Goal: Information Seeking & Learning: Learn about a topic

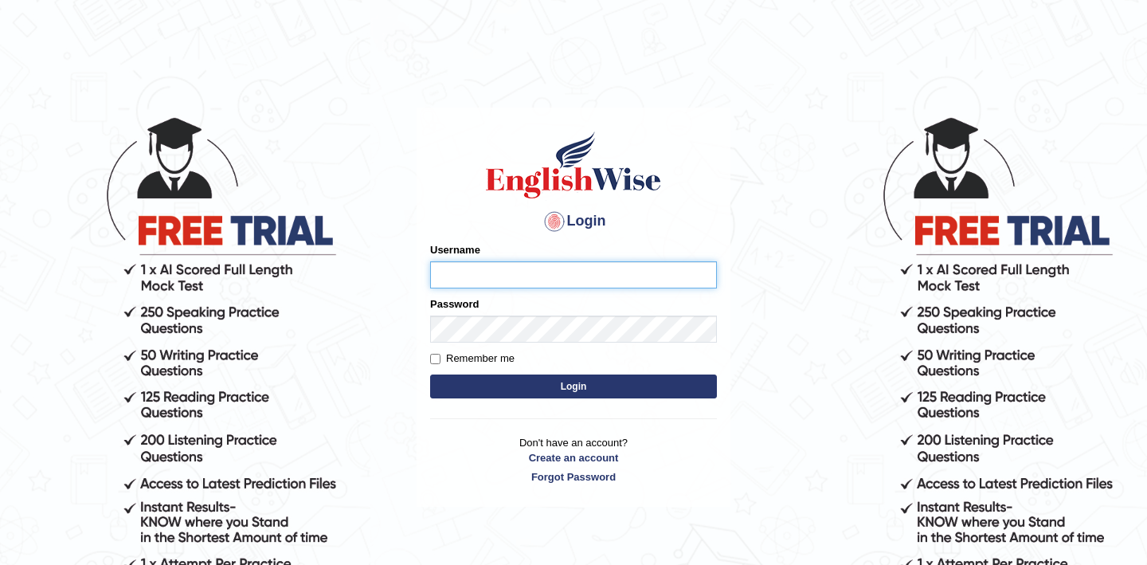
click at [484, 273] on input "Username" at bounding box center [573, 274] width 287 height 27
type input "shubham04"
click at [549, 389] on button "Login" at bounding box center [573, 386] width 287 height 24
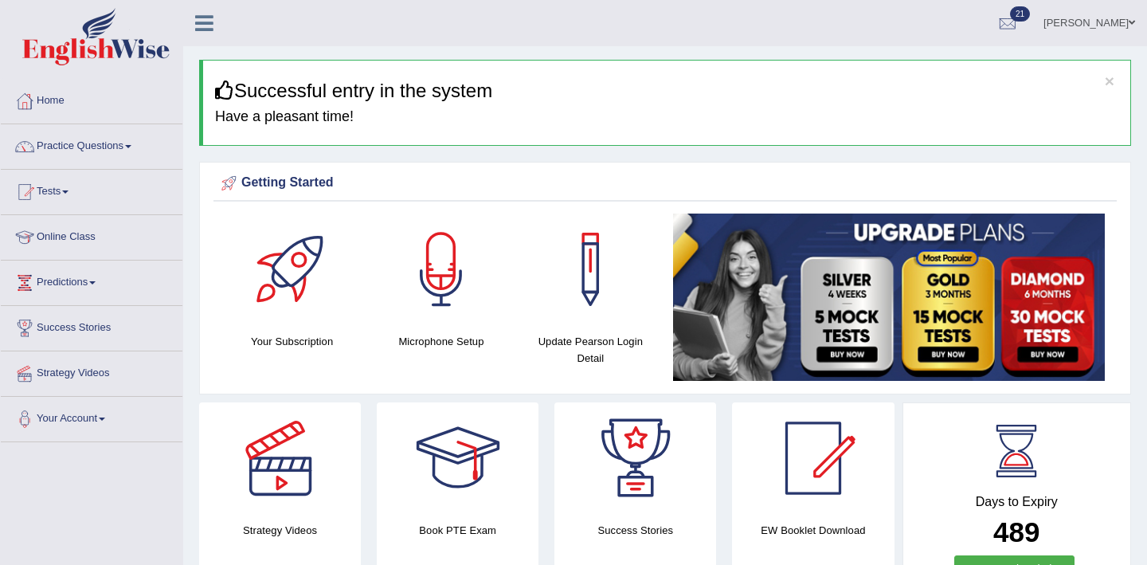
click at [140, 150] on link "Practice Questions" at bounding box center [92, 144] width 182 height 40
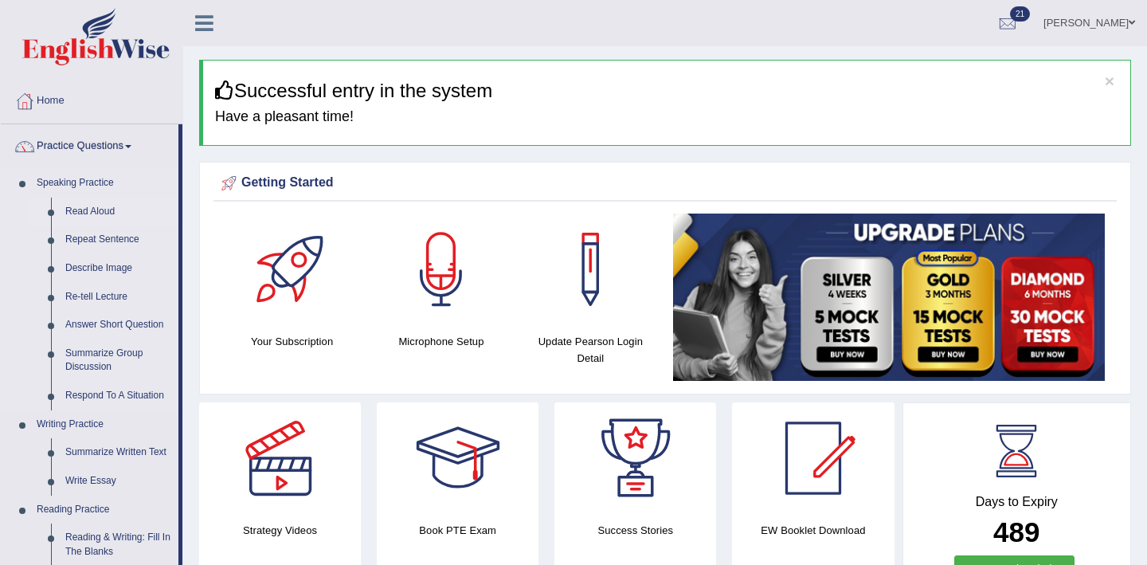
click at [103, 211] on link "Read Aloud" at bounding box center [118, 212] width 120 height 29
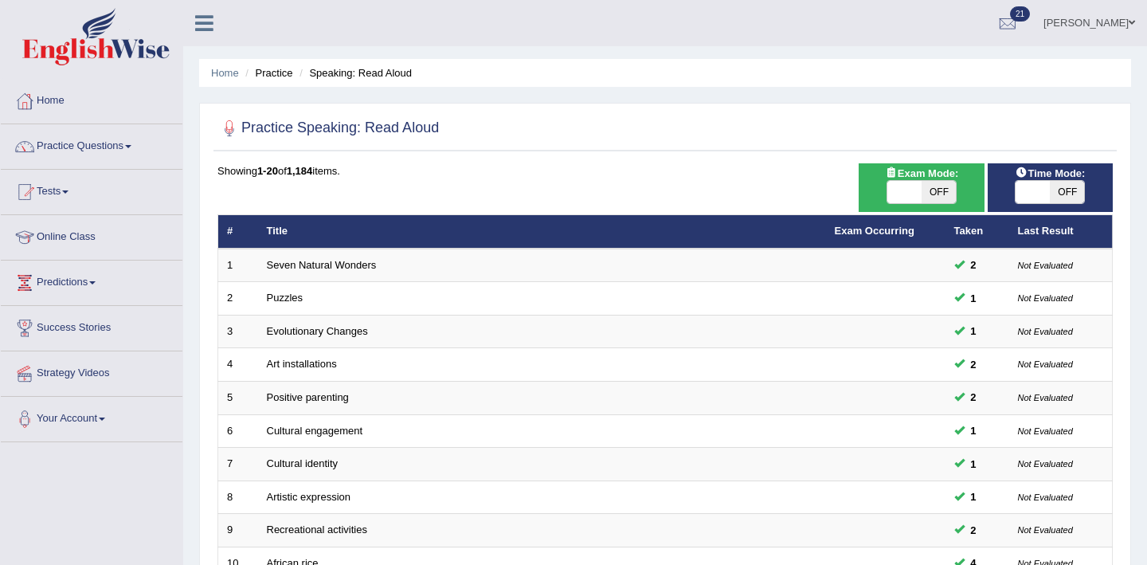
click at [951, 199] on span "OFF" at bounding box center [939, 192] width 34 height 22
checkbox input "true"
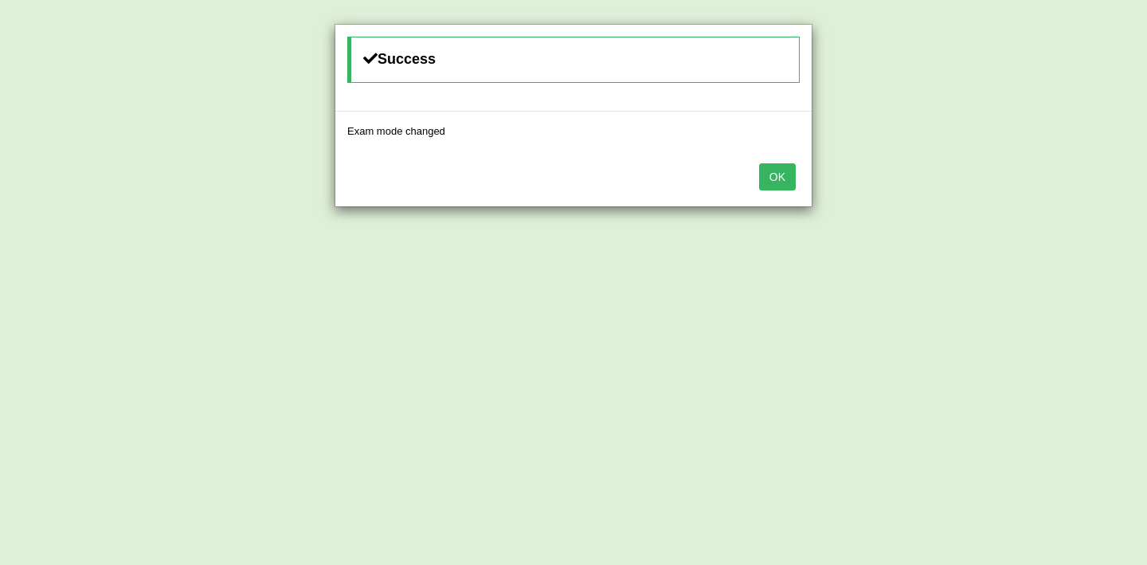
click at [777, 184] on button "OK" at bounding box center [777, 176] width 37 height 27
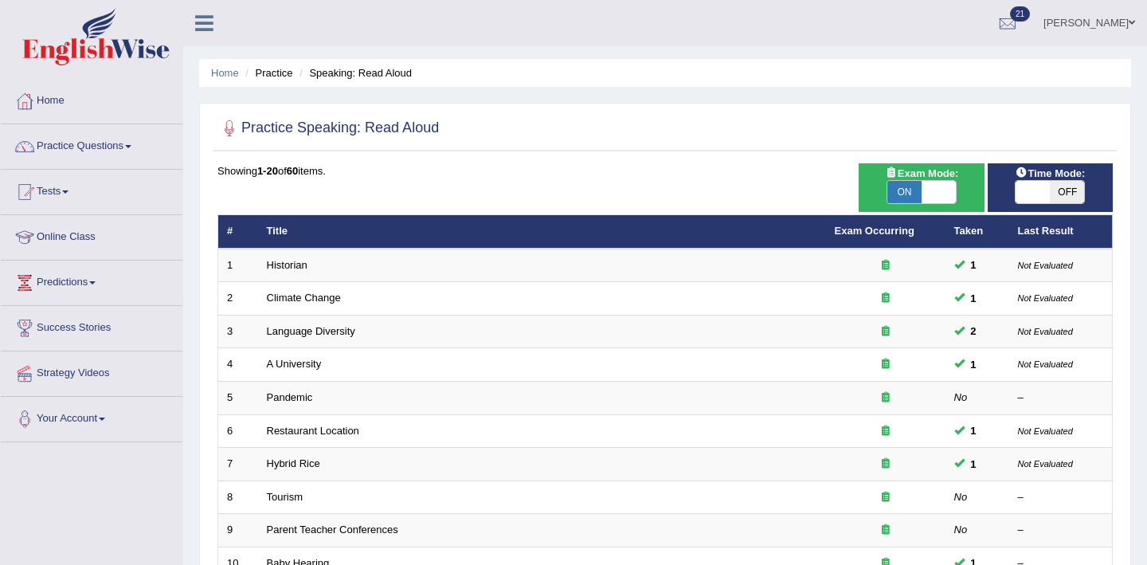
click at [1076, 195] on div "ON OFF" at bounding box center [1050, 192] width 109 height 24
click at [1069, 197] on span "OFF" at bounding box center [1067, 192] width 34 height 22
checkbox input "true"
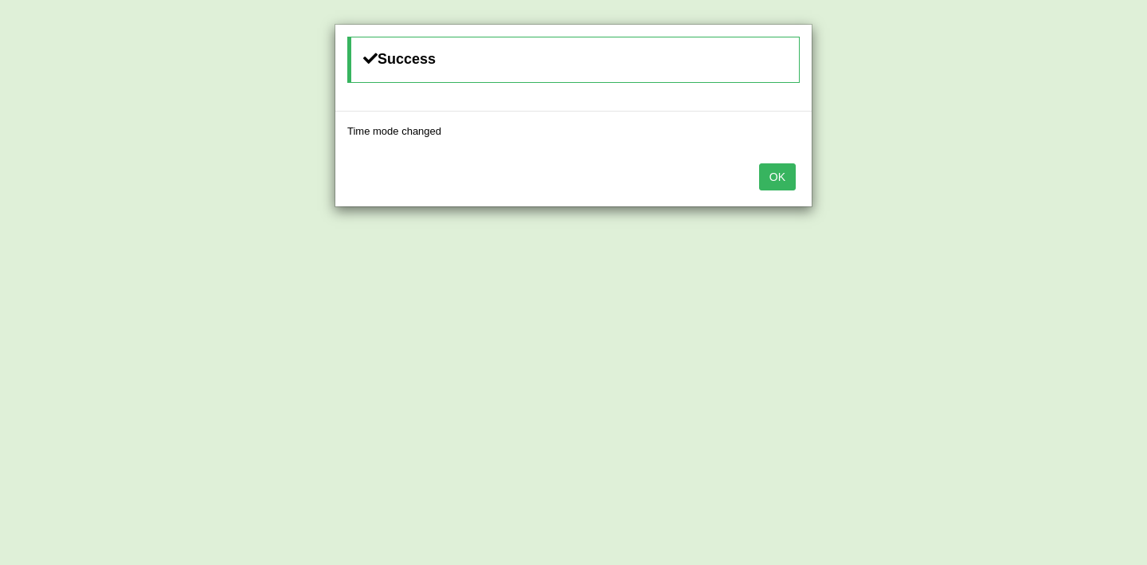
click at [797, 176] on div "OK" at bounding box center [573, 179] width 476 height 56
click at [777, 180] on button "OK" at bounding box center [777, 176] width 37 height 27
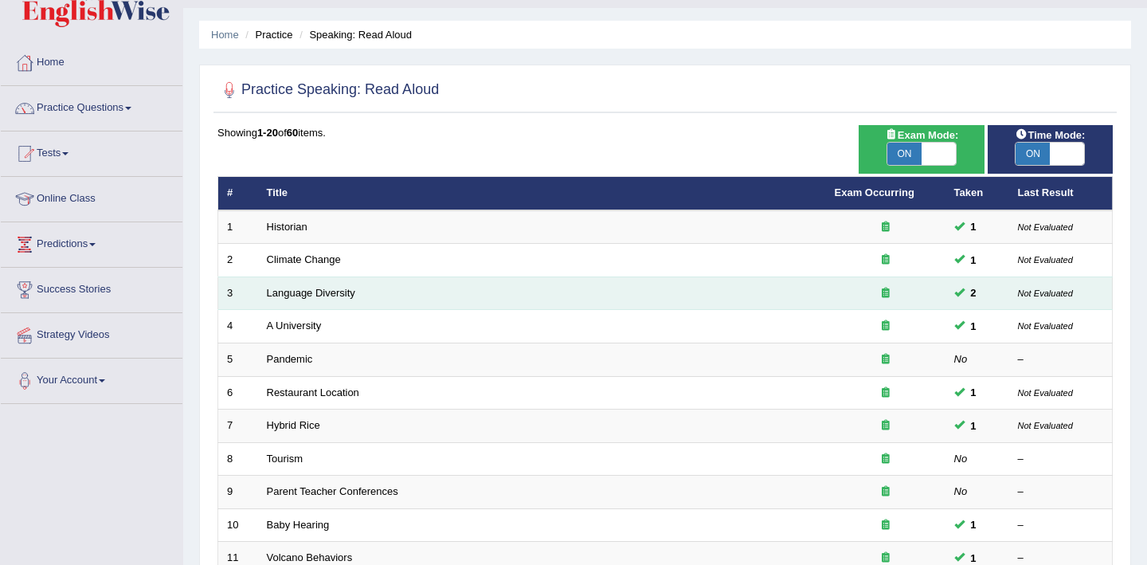
scroll to position [54, 0]
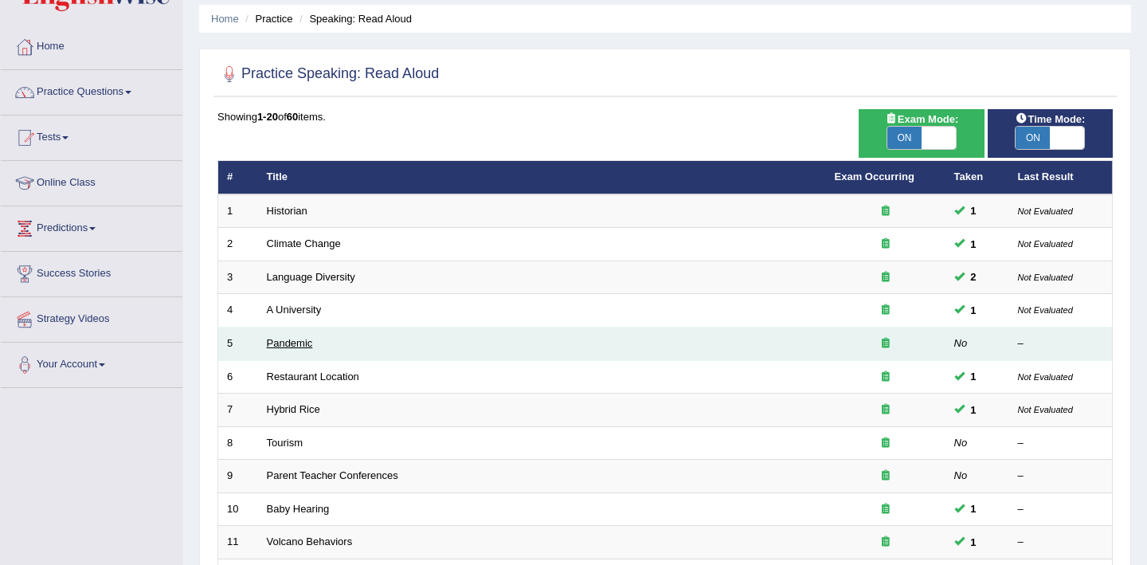
click at [298, 341] on link "Pandemic" at bounding box center [290, 343] width 46 height 12
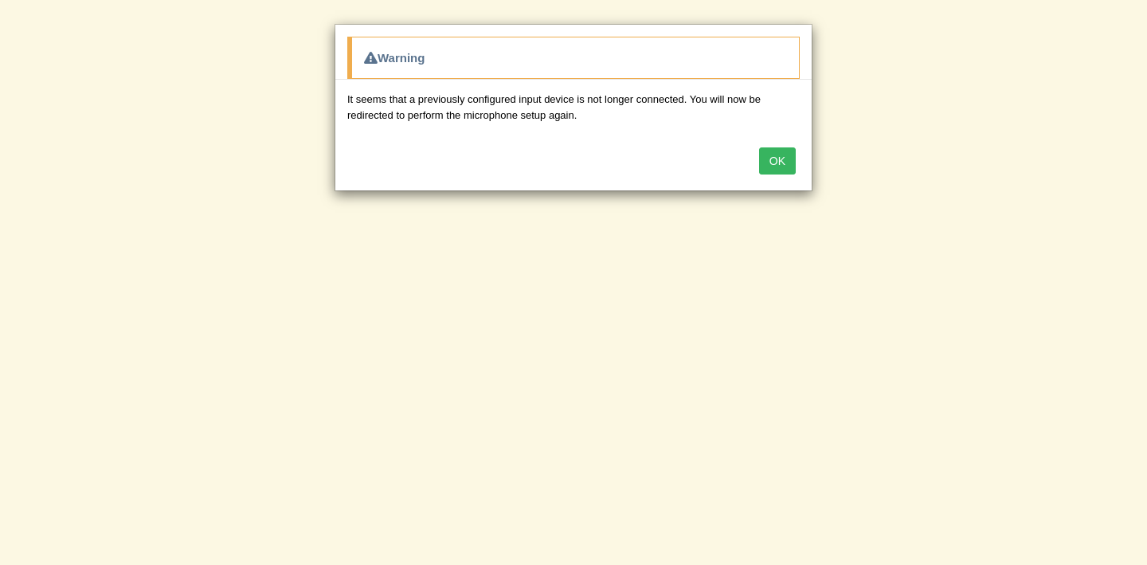
click at [773, 155] on button "OK" at bounding box center [777, 160] width 37 height 27
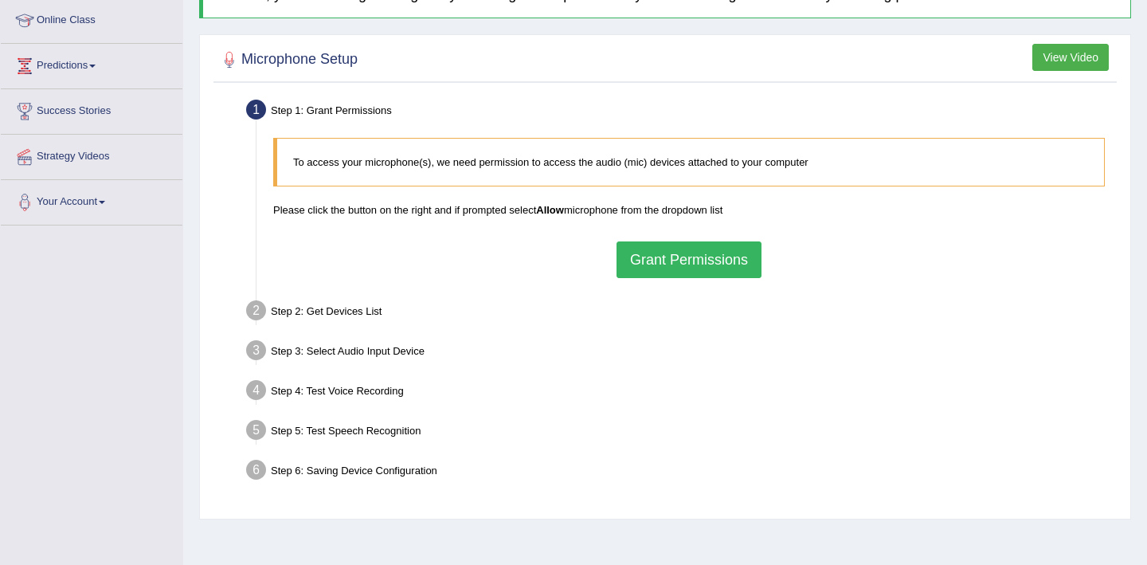
scroll to position [176, 0]
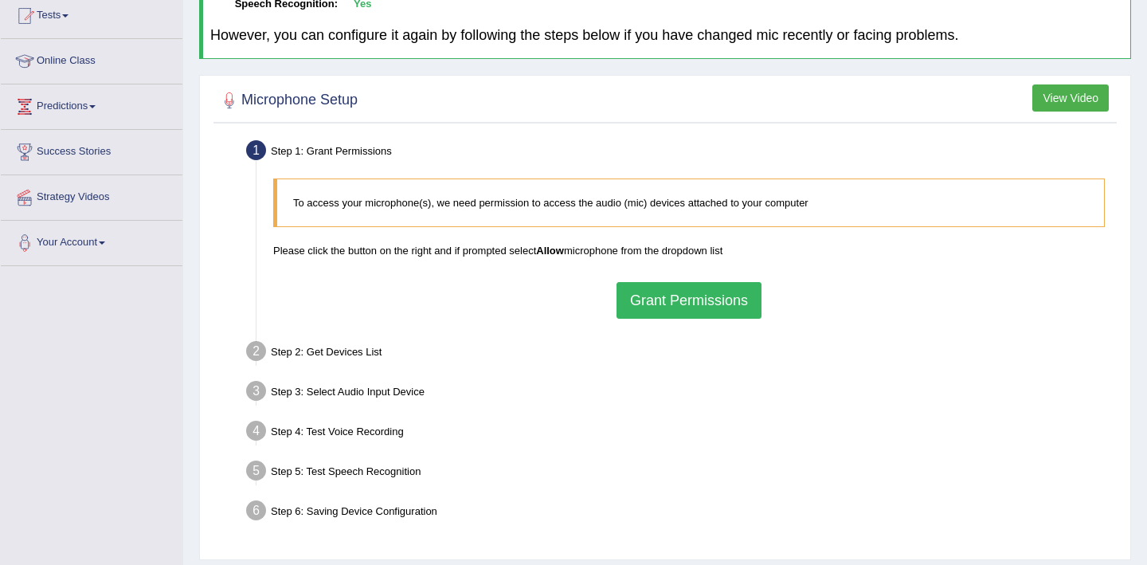
click at [696, 303] on button "Grant Permissions" at bounding box center [689, 300] width 145 height 37
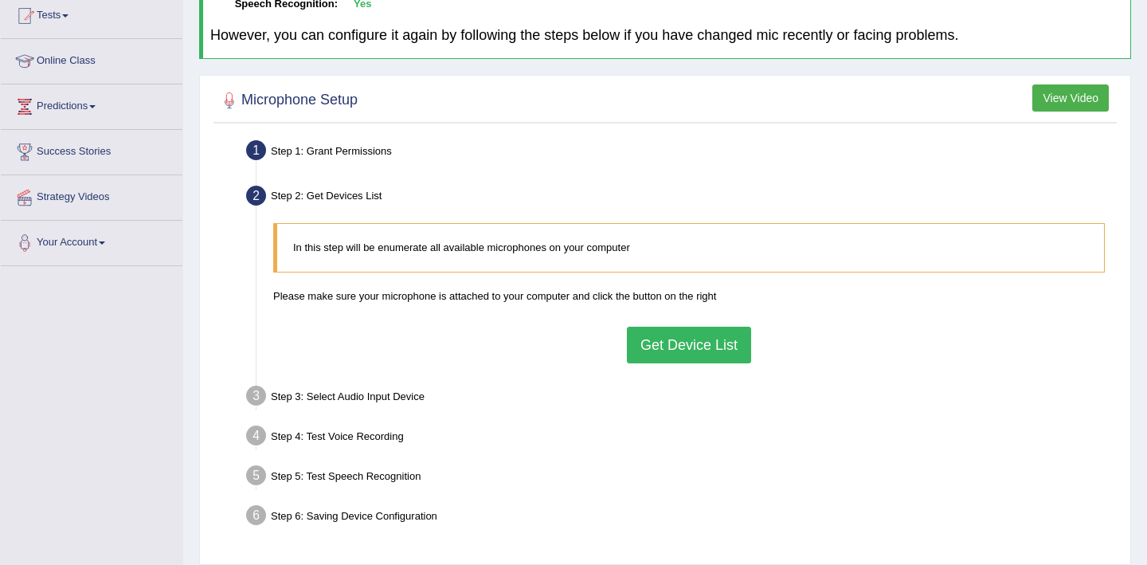
click at [663, 346] on button "Get Device List" at bounding box center [689, 345] width 124 height 37
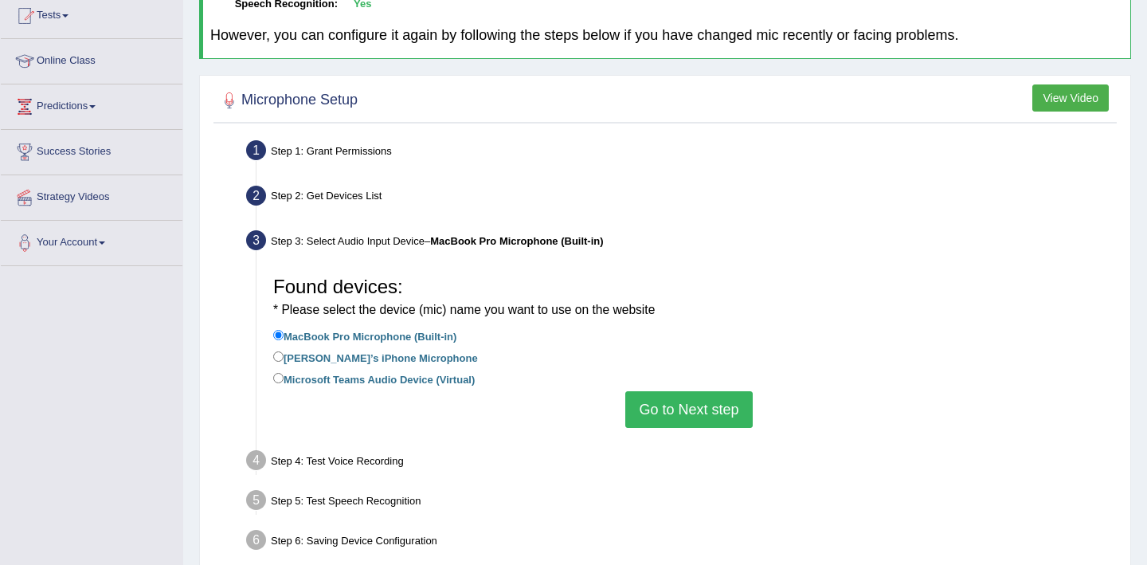
click at [668, 408] on button "Go to Next step" at bounding box center [688, 409] width 127 height 37
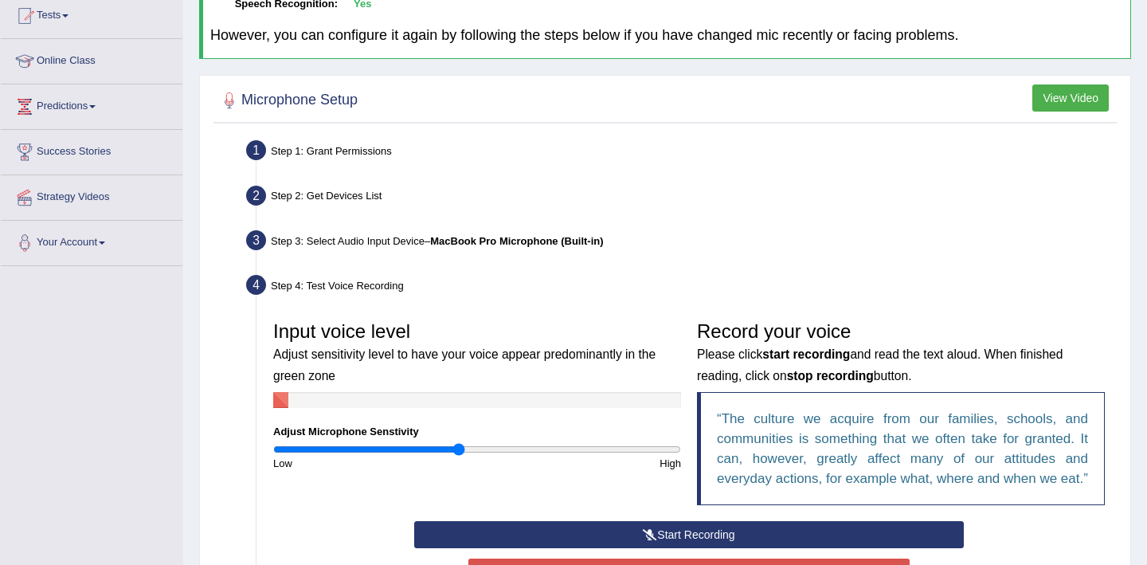
scroll to position [367, 0]
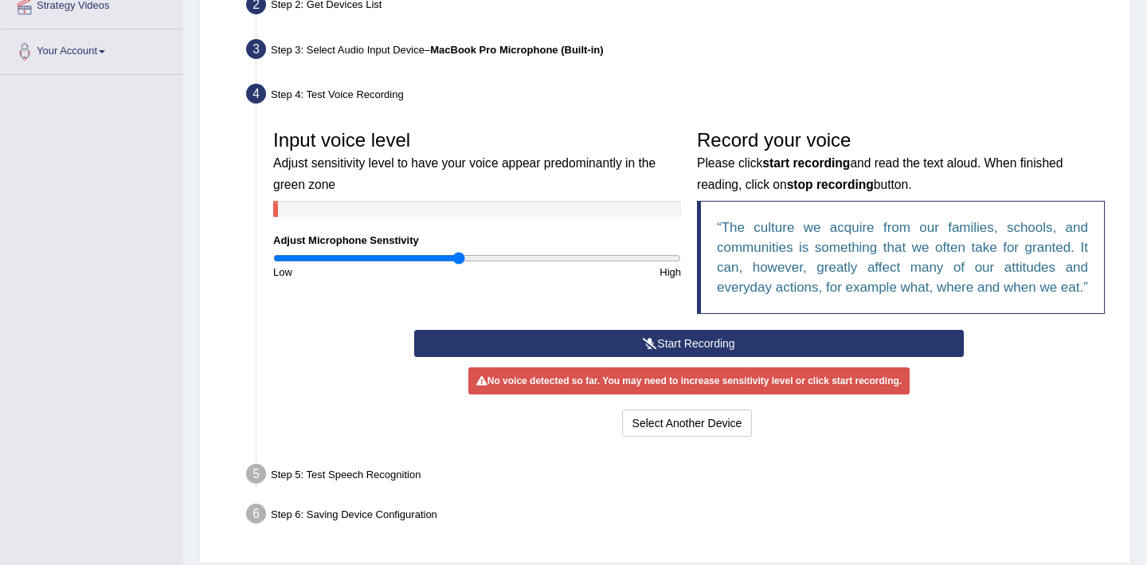
click at [680, 357] on button "Start Recording" at bounding box center [688, 343] width 549 height 27
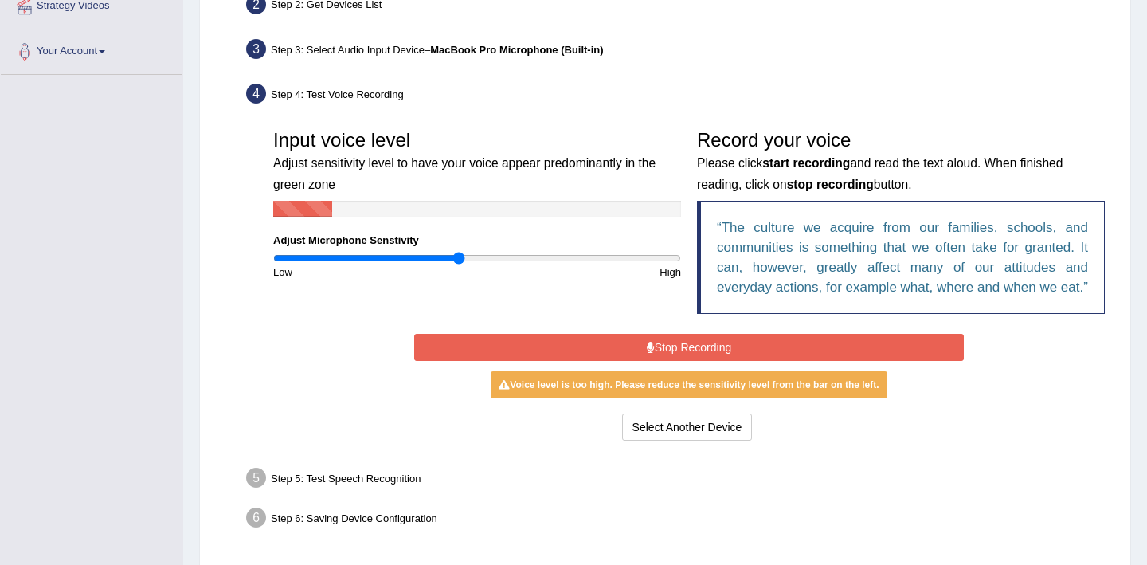
click at [680, 361] on button "Stop Recording" at bounding box center [688, 347] width 549 height 27
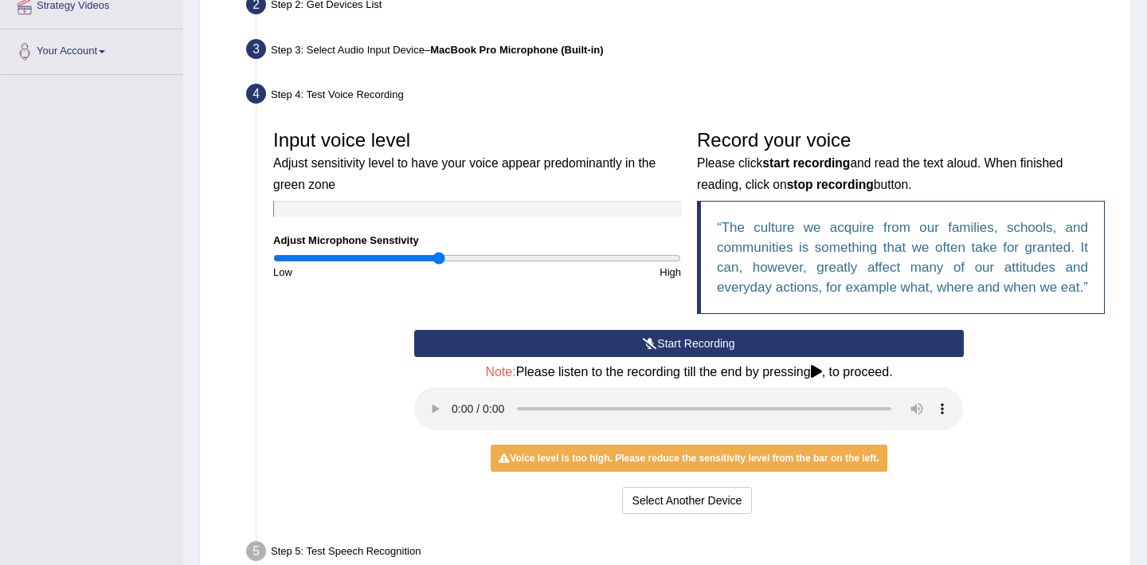
click at [437, 261] on input "range" at bounding box center [477, 258] width 408 height 13
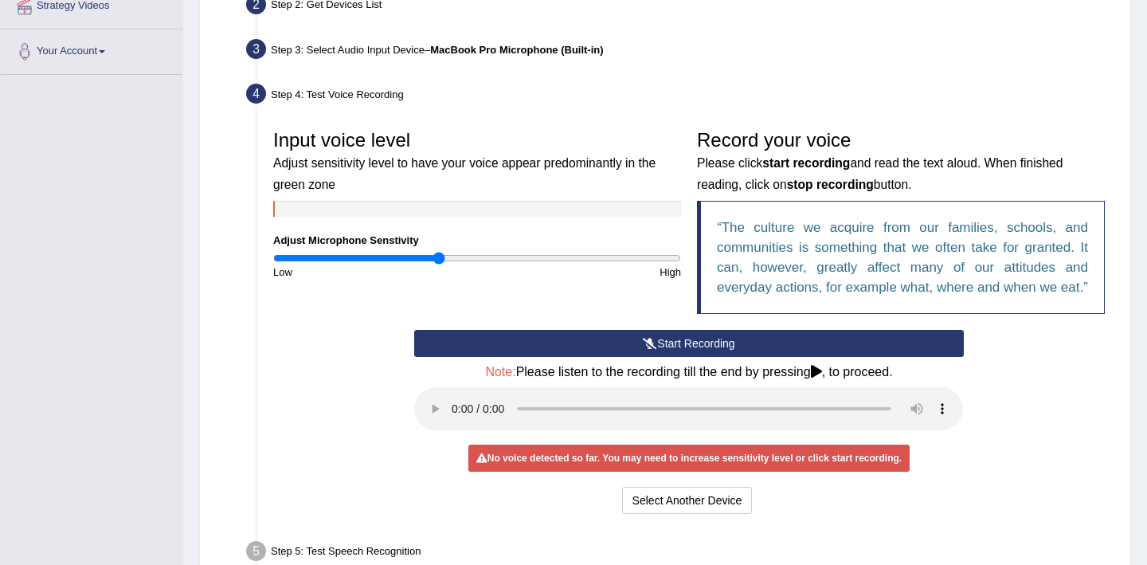
click at [621, 357] on button "Start Recording" at bounding box center [688, 343] width 549 height 27
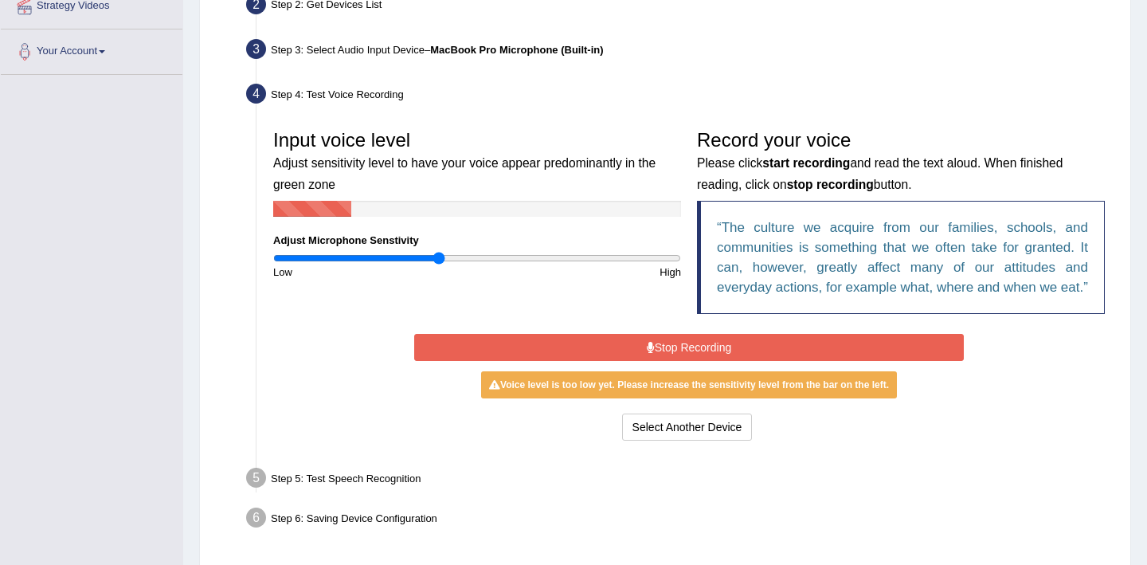
click at [623, 361] on button "Stop Recording" at bounding box center [688, 347] width 549 height 27
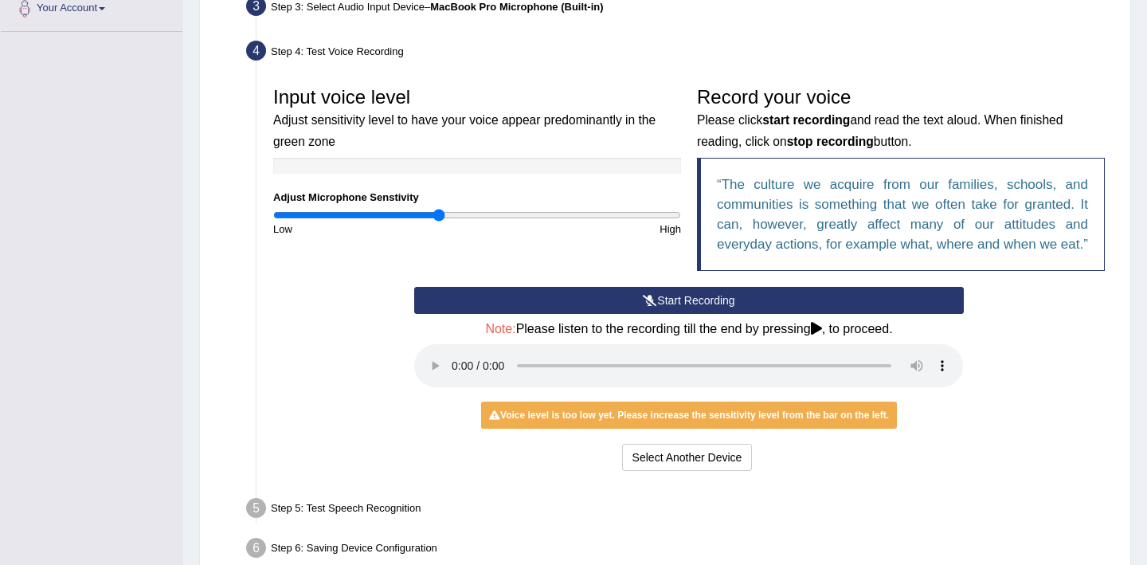
scroll to position [413, 0]
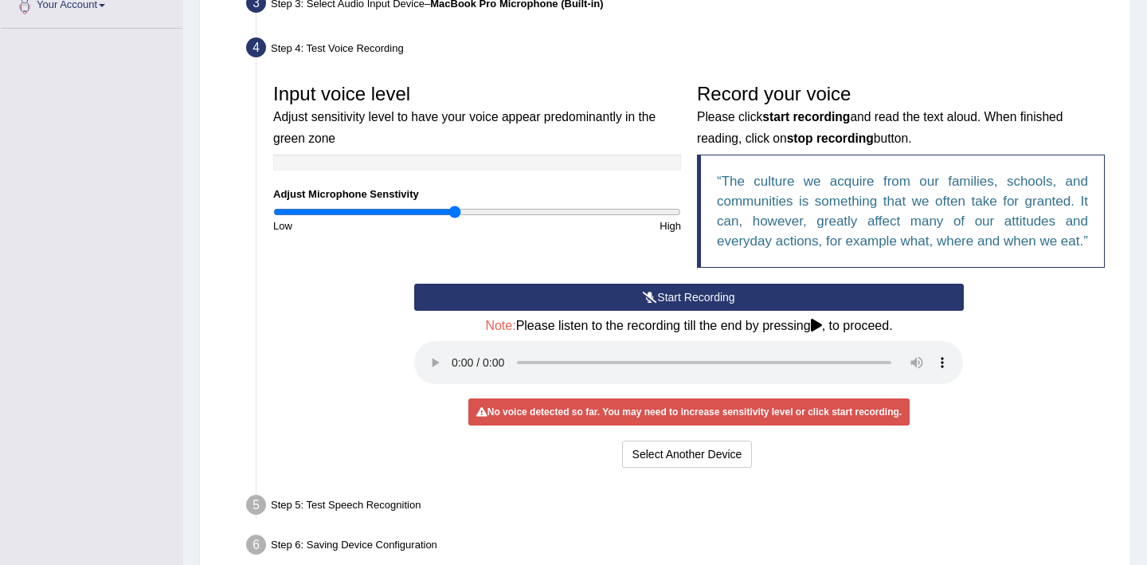
click at [457, 211] on input "range" at bounding box center [477, 212] width 408 height 13
click at [562, 311] on button "Start Recording" at bounding box center [688, 297] width 549 height 27
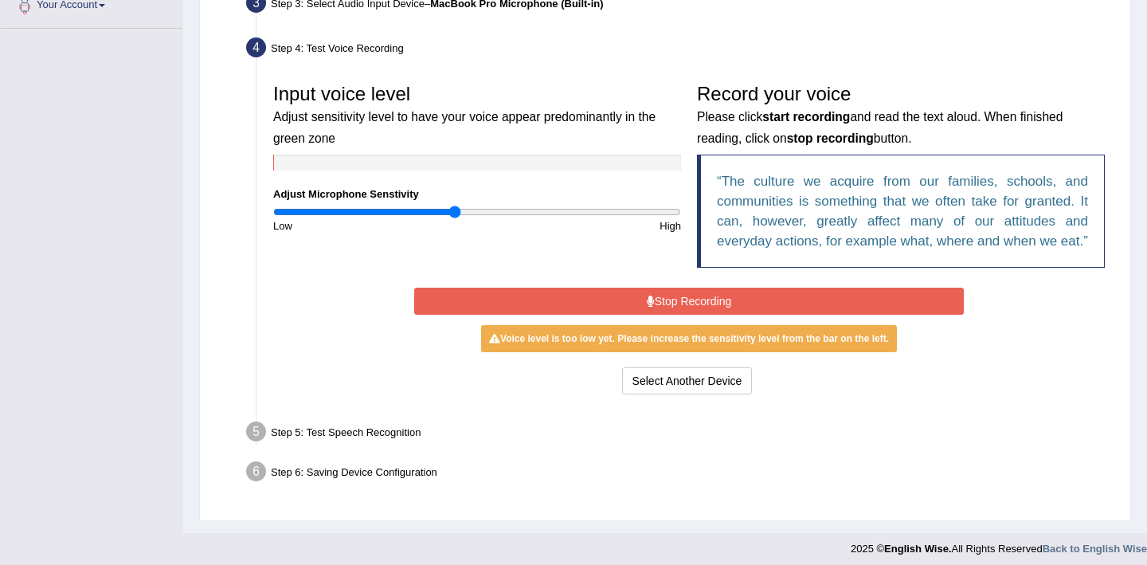
click at [613, 315] on button "Stop Recording" at bounding box center [688, 301] width 549 height 27
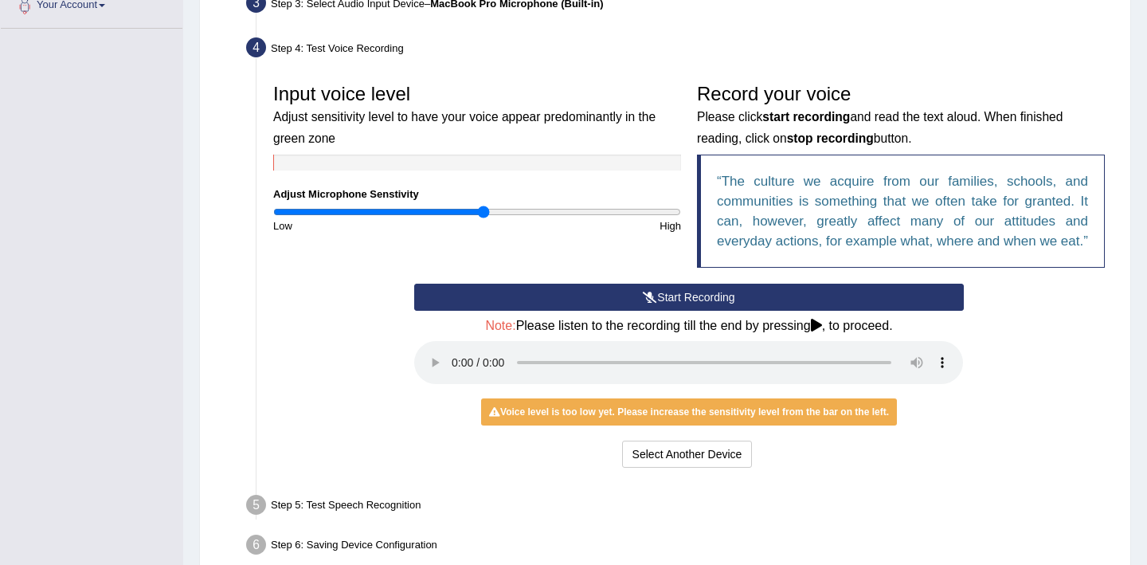
type input "1.04"
click at [482, 207] on input "range" at bounding box center [477, 212] width 408 height 13
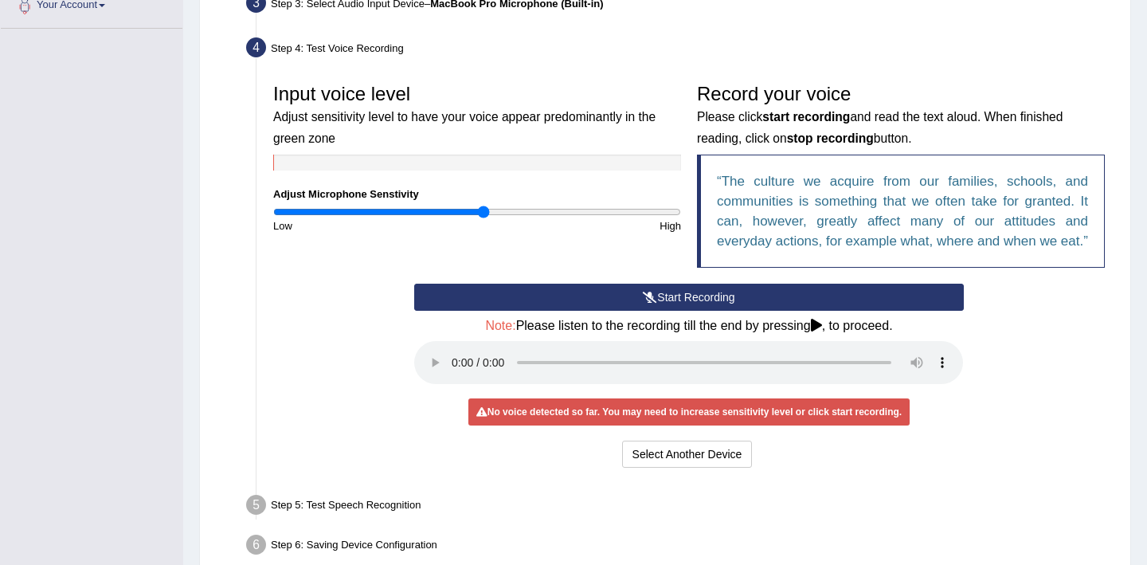
click at [630, 311] on button "Start Recording" at bounding box center [688, 297] width 549 height 27
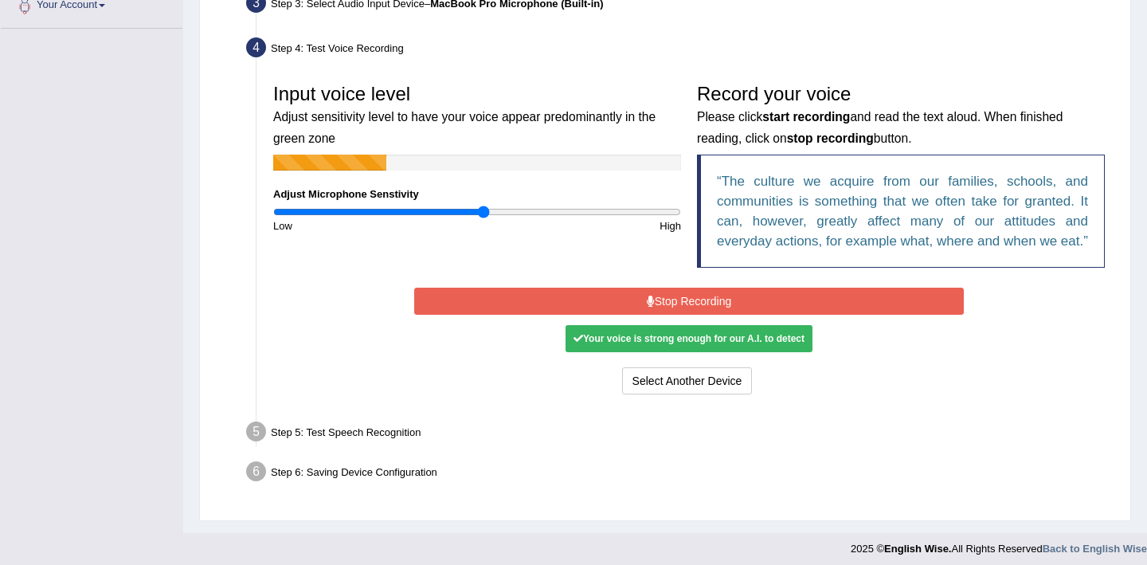
click at [609, 315] on button "Stop Recording" at bounding box center [688, 301] width 549 height 27
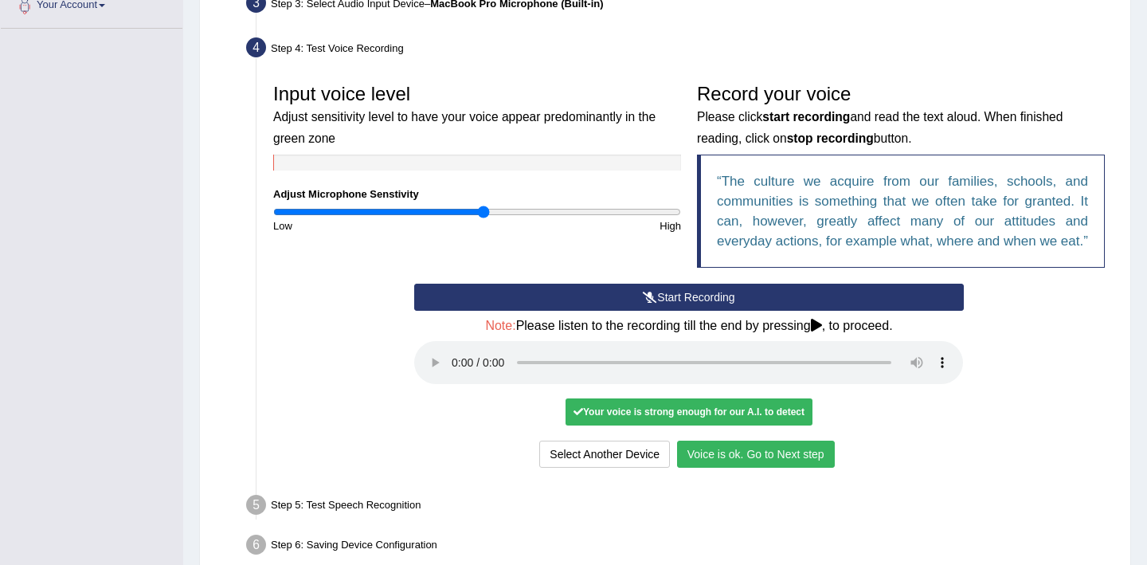
scroll to position [441, 0]
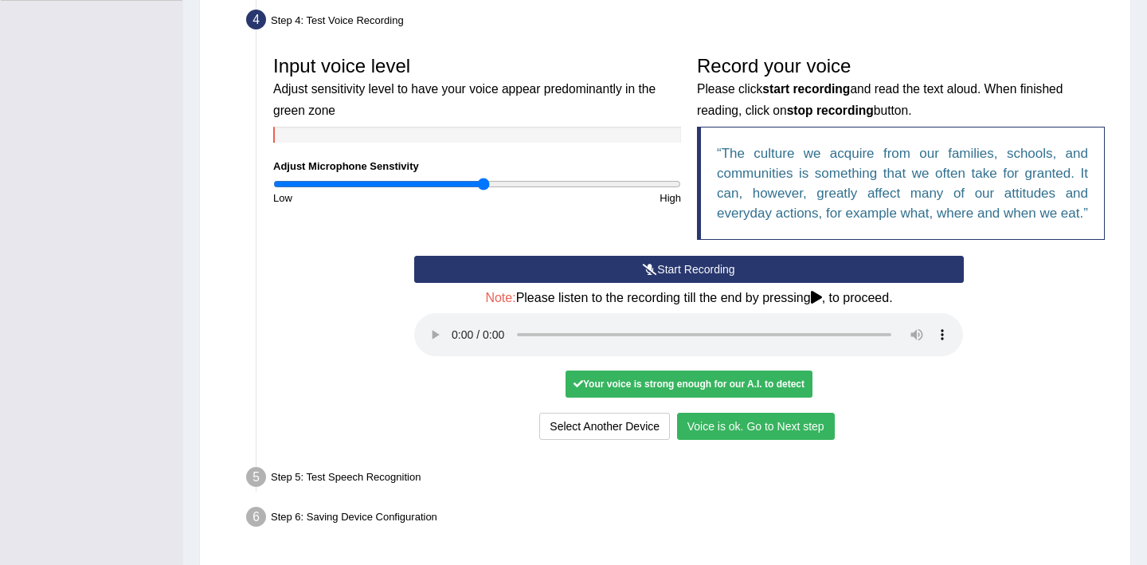
click at [766, 440] on button "Voice is ok. Go to Next step" at bounding box center [756, 426] width 158 height 27
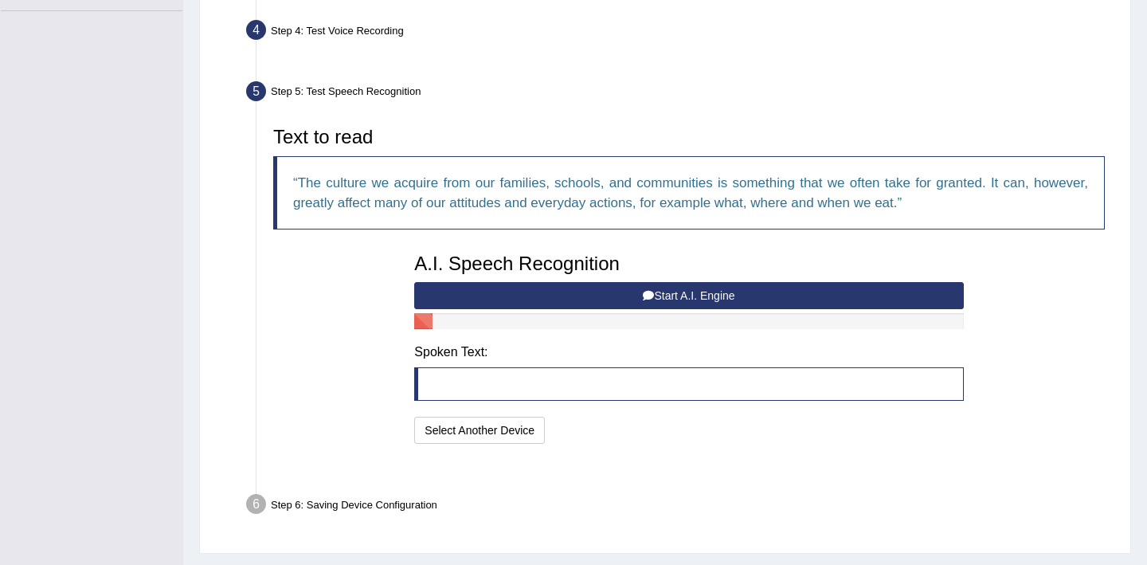
scroll to position [431, 0]
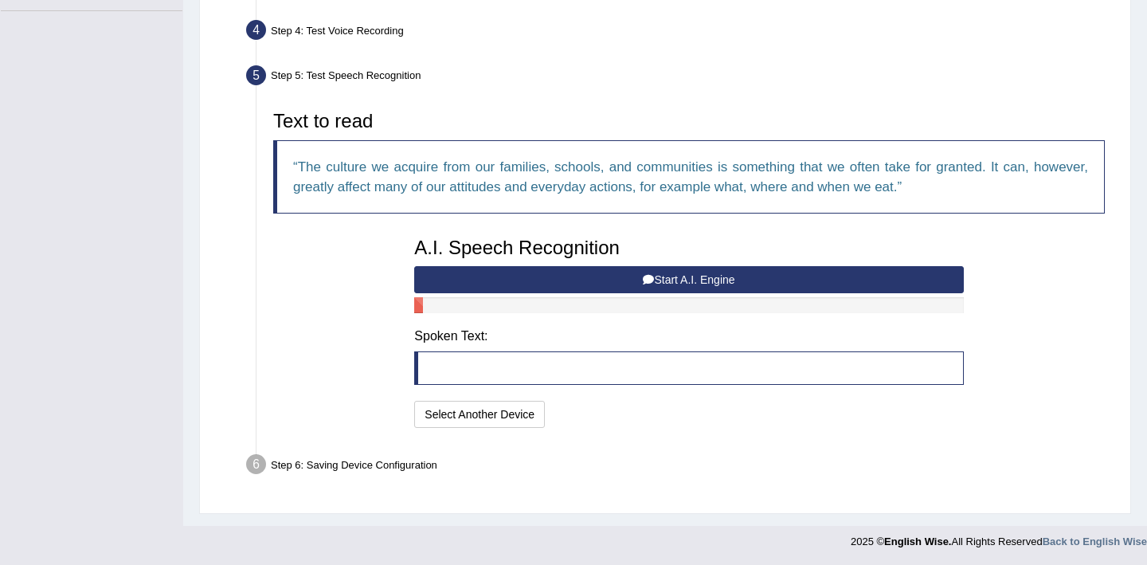
click at [615, 274] on button "Start A.I. Engine" at bounding box center [688, 279] width 549 height 27
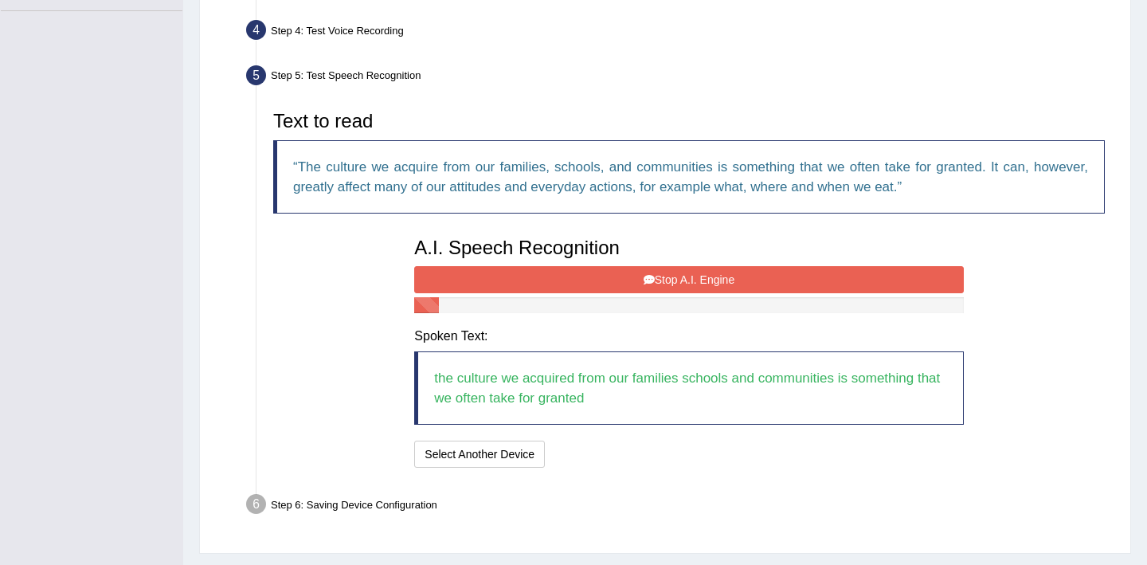
click at [633, 281] on button "Stop A.I. Engine" at bounding box center [688, 279] width 549 height 27
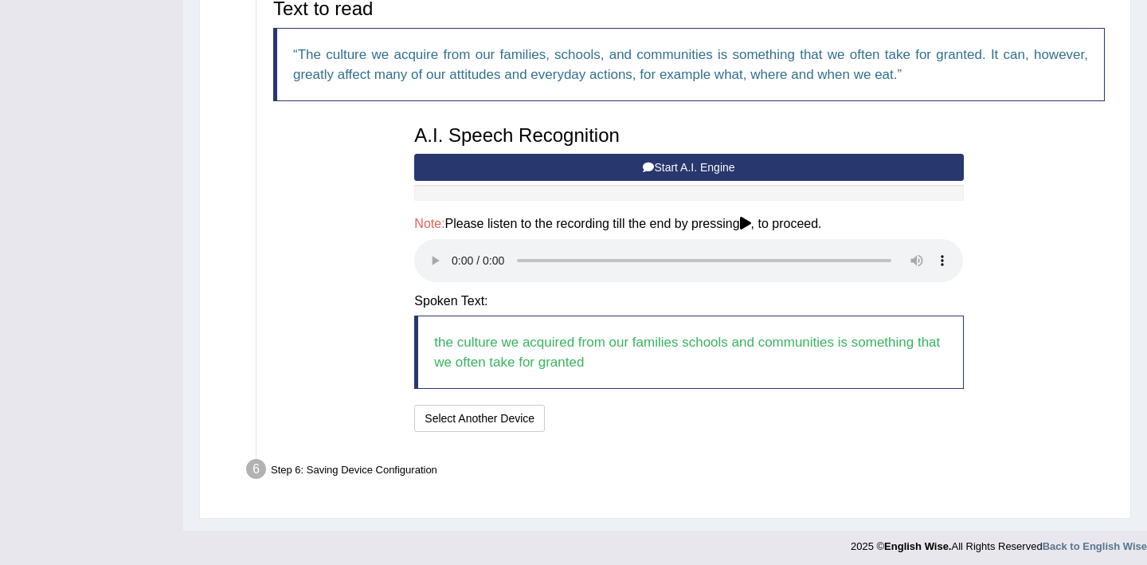
scroll to position [548, 0]
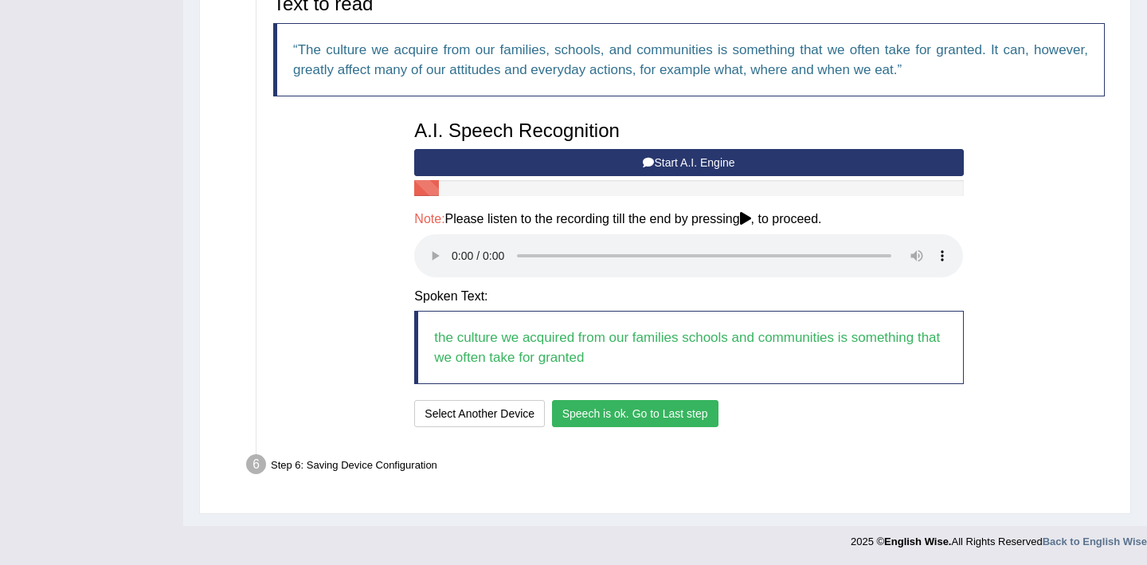
click at [582, 412] on button "Speech is ok. Go to Last step" at bounding box center [635, 413] width 167 height 27
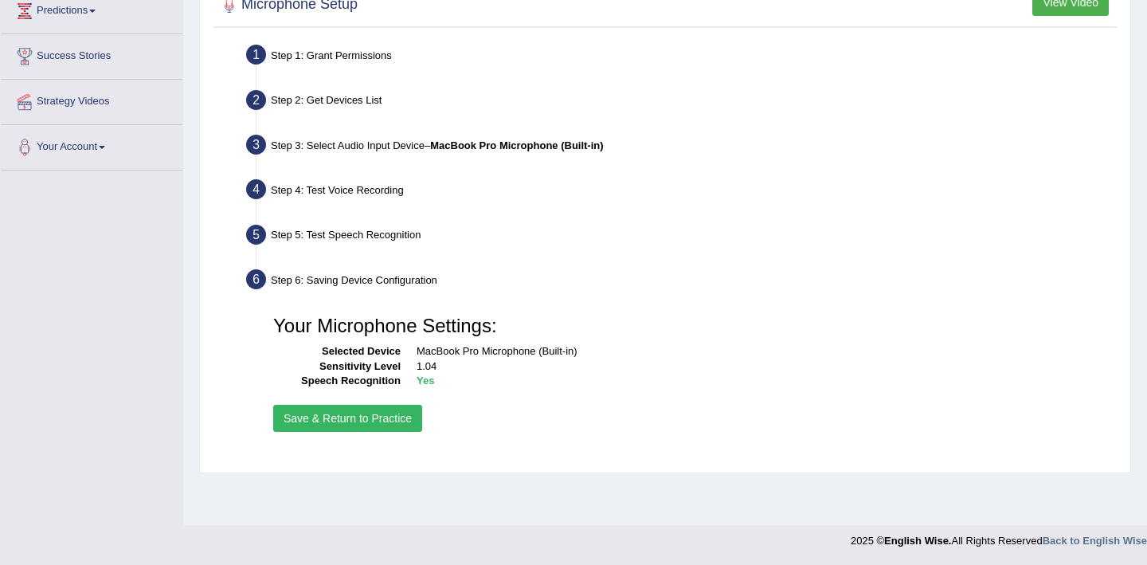
scroll to position [272, 0]
click at [399, 417] on button "Save & Return to Practice" at bounding box center [347, 418] width 149 height 27
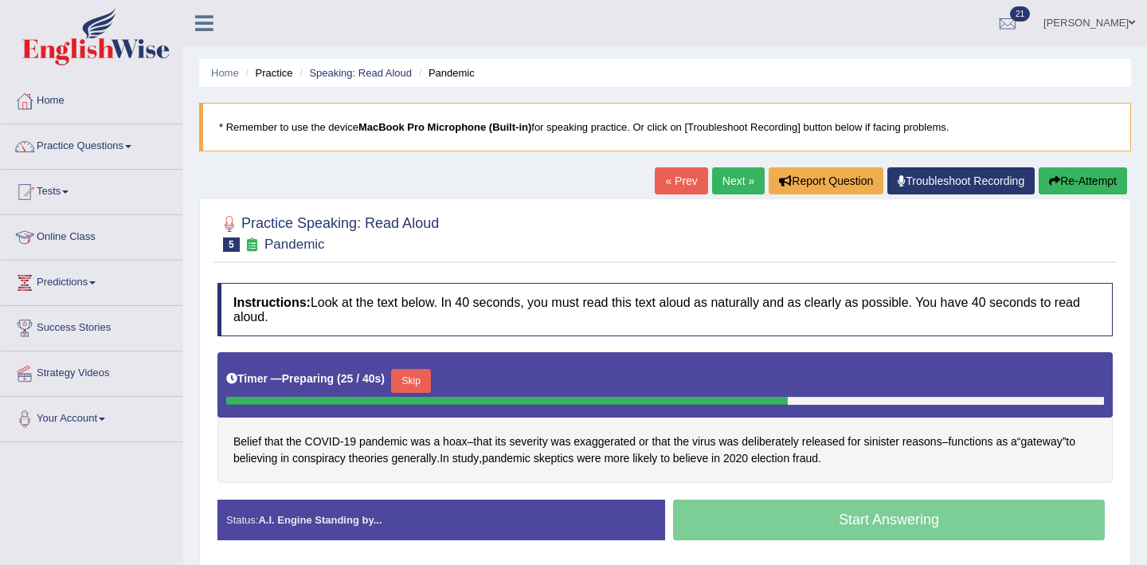
click at [417, 386] on button "Skip" at bounding box center [411, 381] width 40 height 24
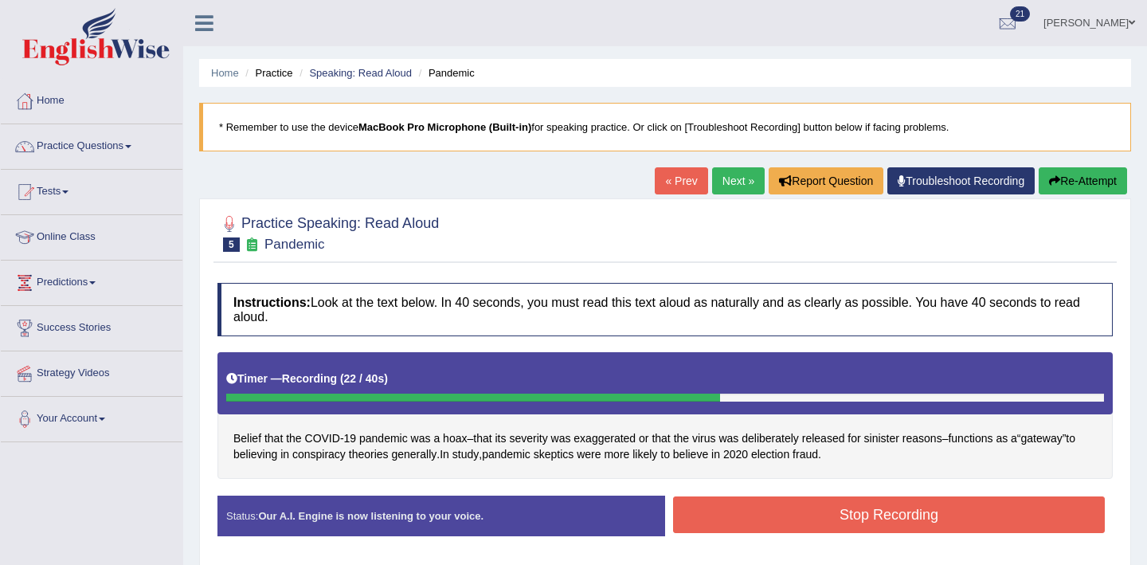
click at [823, 517] on button "Stop Recording" at bounding box center [889, 514] width 432 height 37
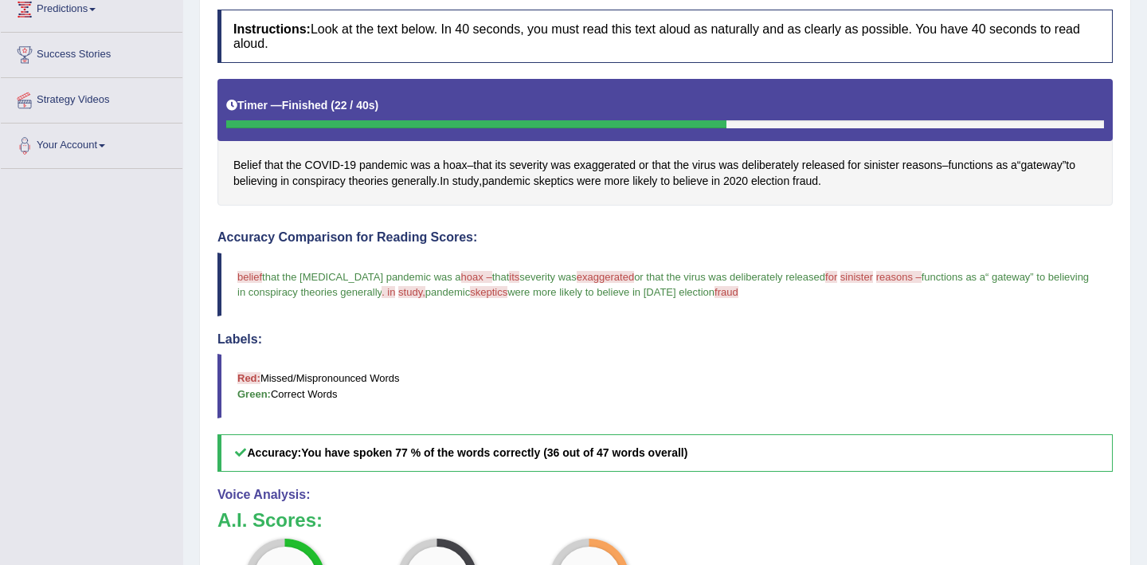
scroll to position [265, 0]
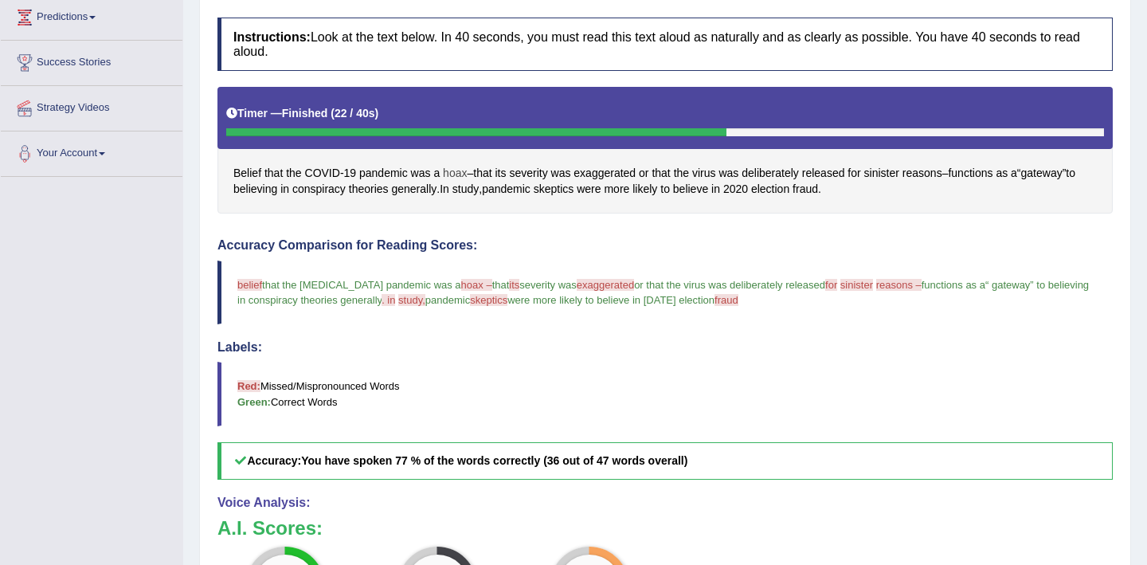
click at [456, 170] on span "hoax" at bounding box center [455, 173] width 24 height 17
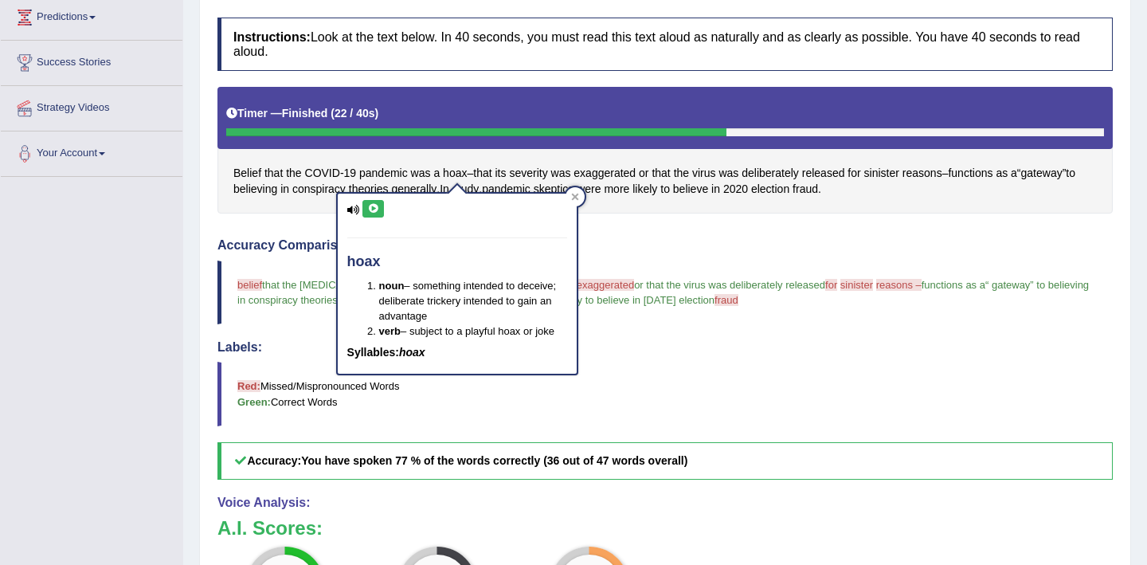
click at [378, 210] on icon at bounding box center [373, 209] width 12 height 10
click at [378, 211] on icon at bounding box center [373, 209] width 12 height 10
click at [571, 196] on icon at bounding box center [575, 197] width 8 height 8
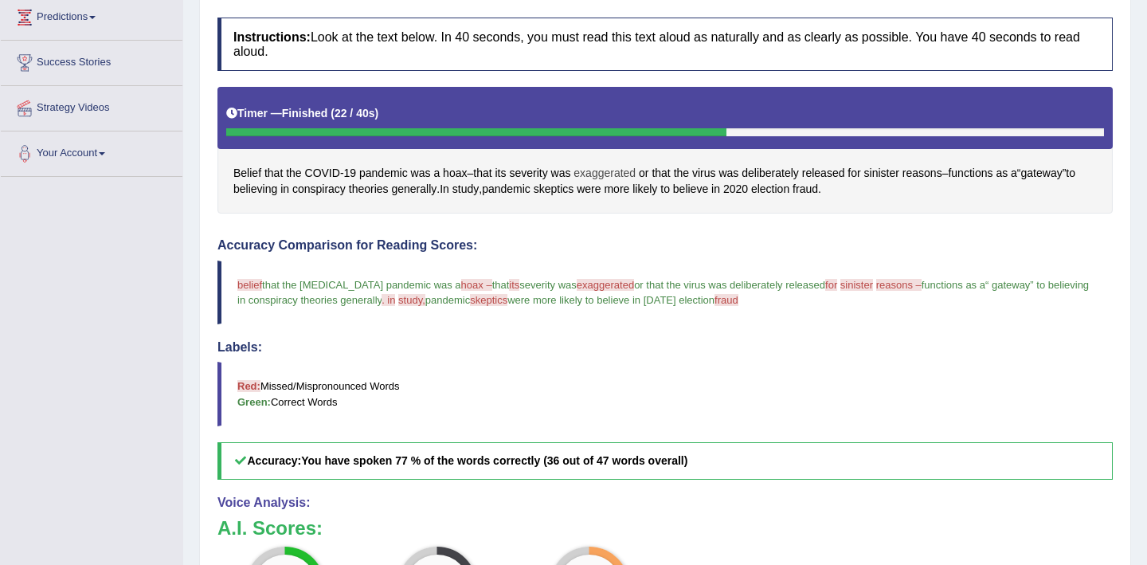
click at [609, 171] on span "exaggerated" at bounding box center [605, 173] width 62 height 17
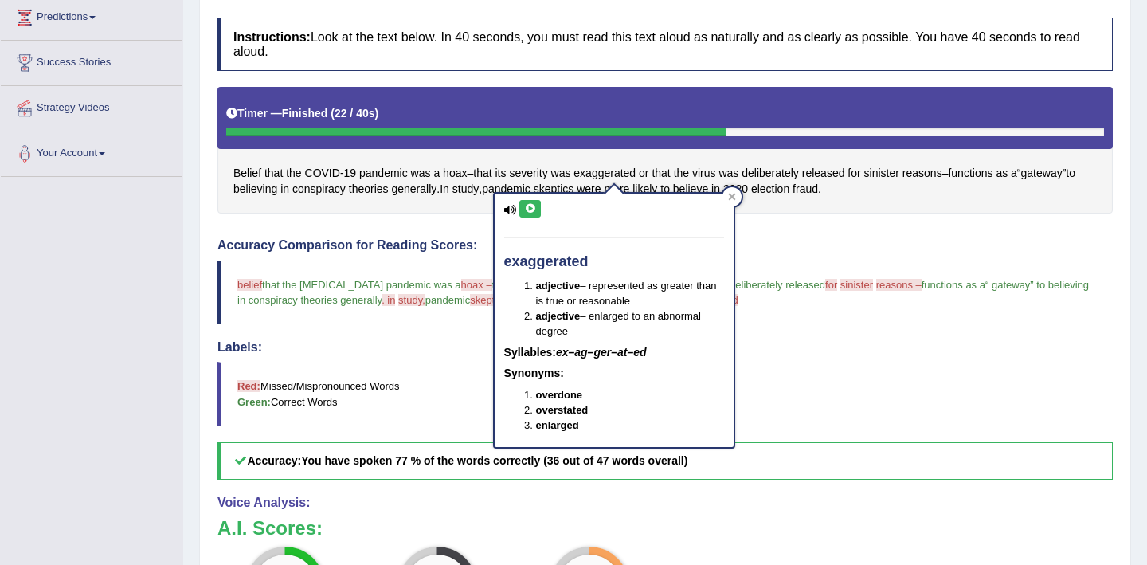
click at [526, 210] on icon at bounding box center [530, 209] width 12 height 10
click at [530, 210] on icon at bounding box center [530, 209] width 12 height 10
click at [731, 199] on icon at bounding box center [732, 197] width 8 height 8
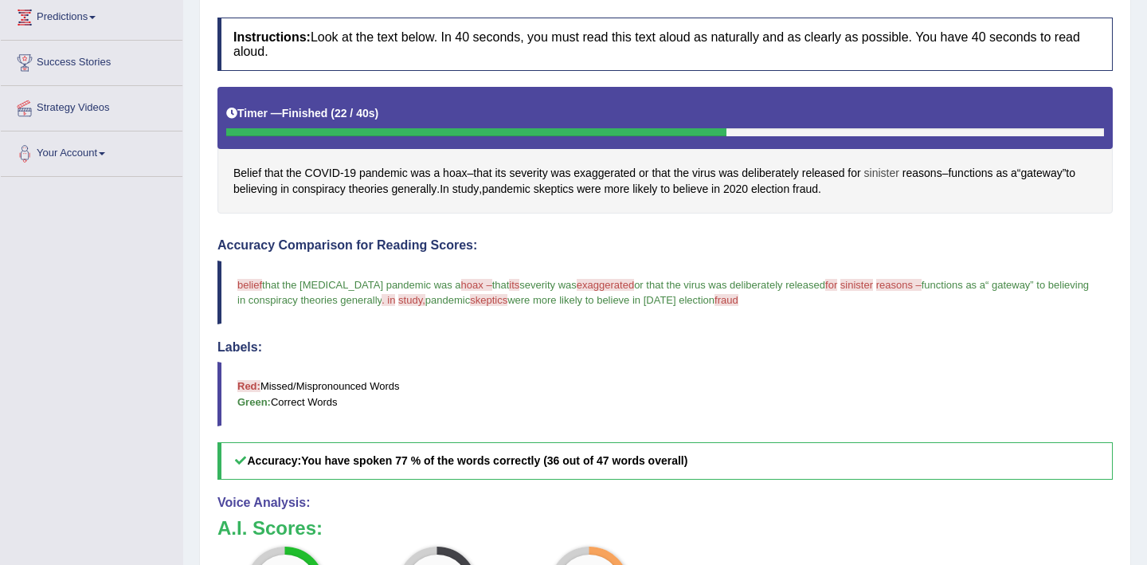
click at [896, 177] on span "sinister" at bounding box center [881, 173] width 35 height 17
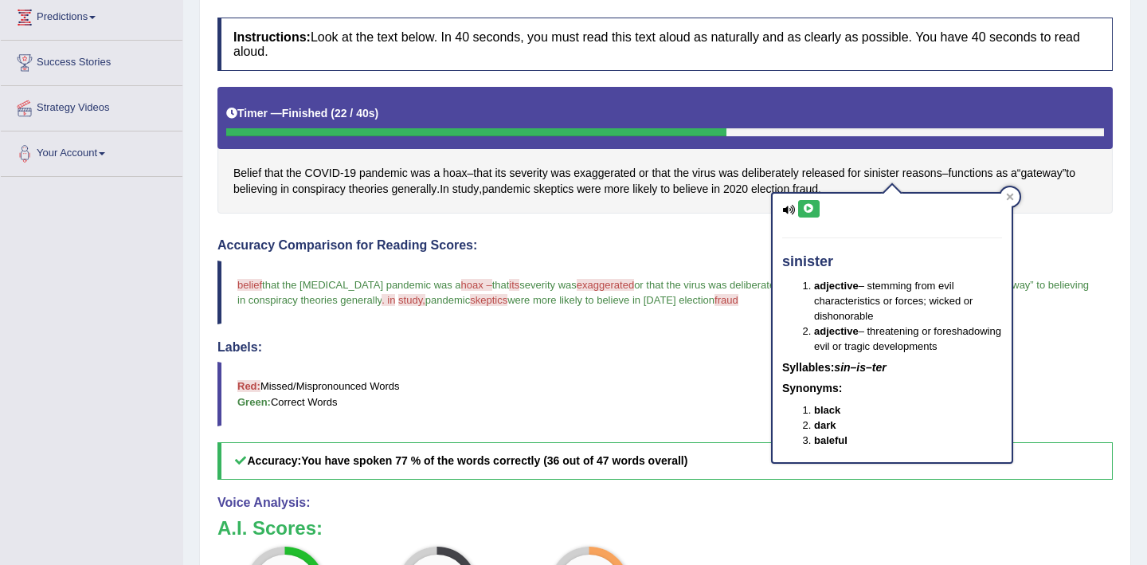
click at [809, 208] on icon at bounding box center [809, 209] width 12 height 10
click at [810, 207] on icon at bounding box center [809, 209] width 12 height 10
click at [813, 210] on icon at bounding box center [809, 209] width 12 height 10
click at [1005, 196] on div at bounding box center [1010, 196] width 19 height 19
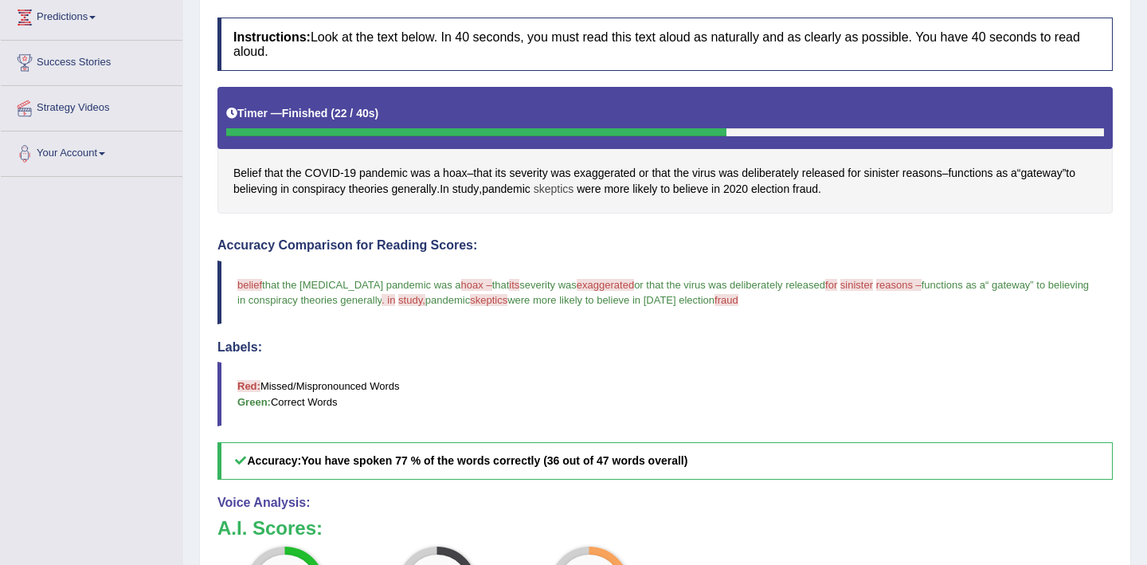
click at [574, 194] on span "skeptics" at bounding box center [554, 189] width 41 height 17
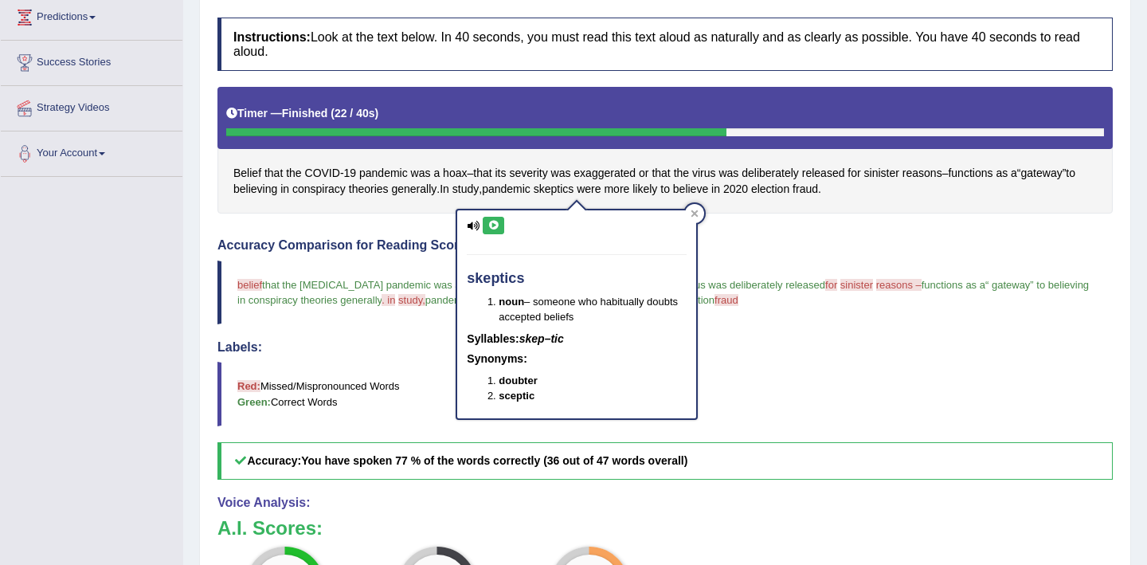
click at [495, 223] on icon at bounding box center [494, 226] width 12 height 10
click at [696, 214] on icon at bounding box center [695, 213] width 7 height 7
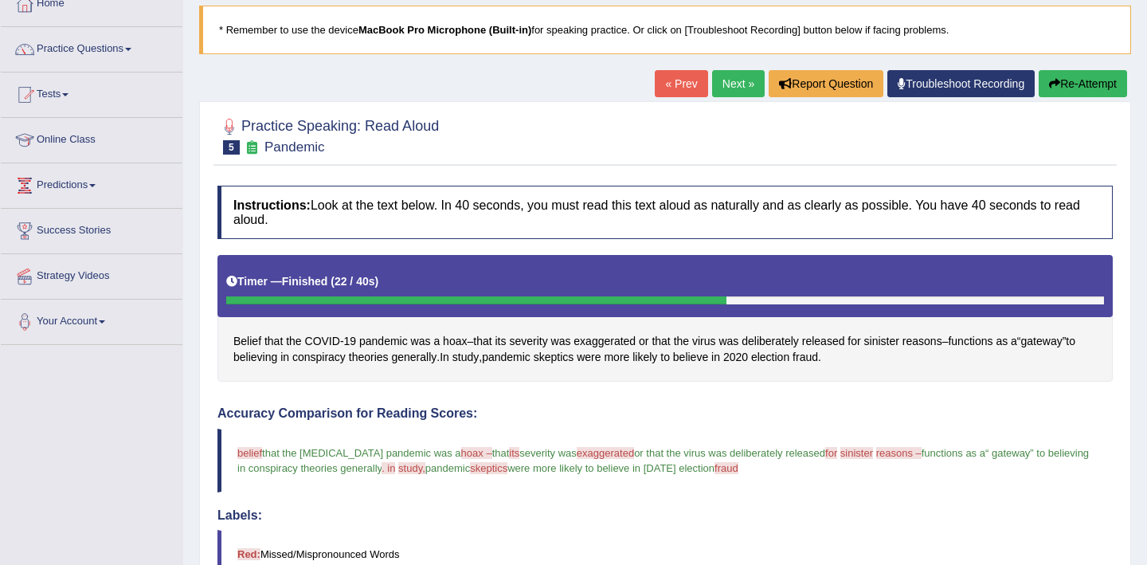
scroll to position [91, 0]
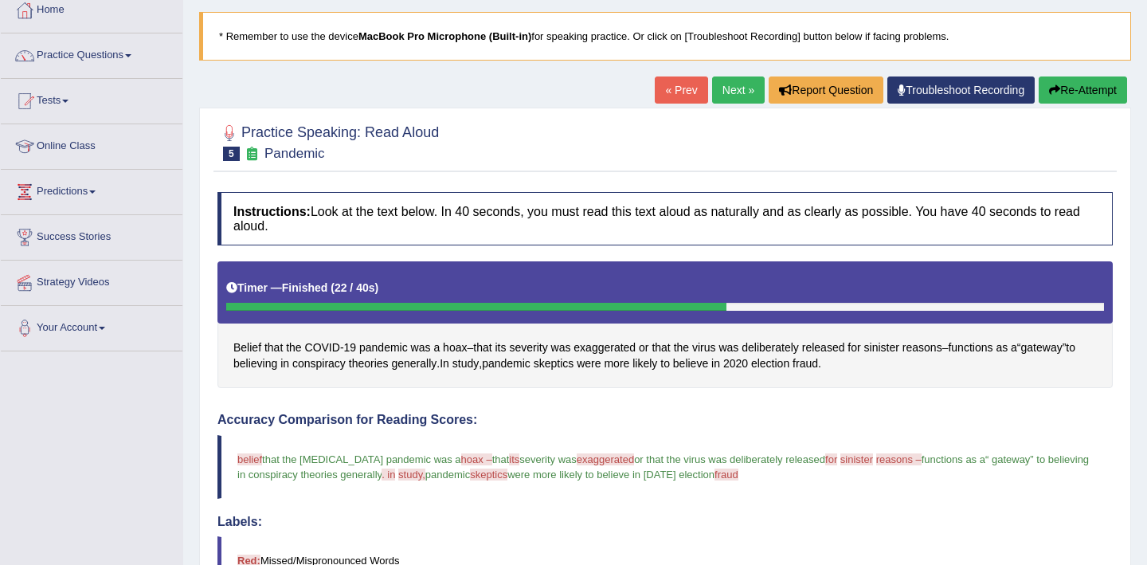
click at [1075, 96] on button "Re-Attempt" at bounding box center [1083, 89] width 88 height 27
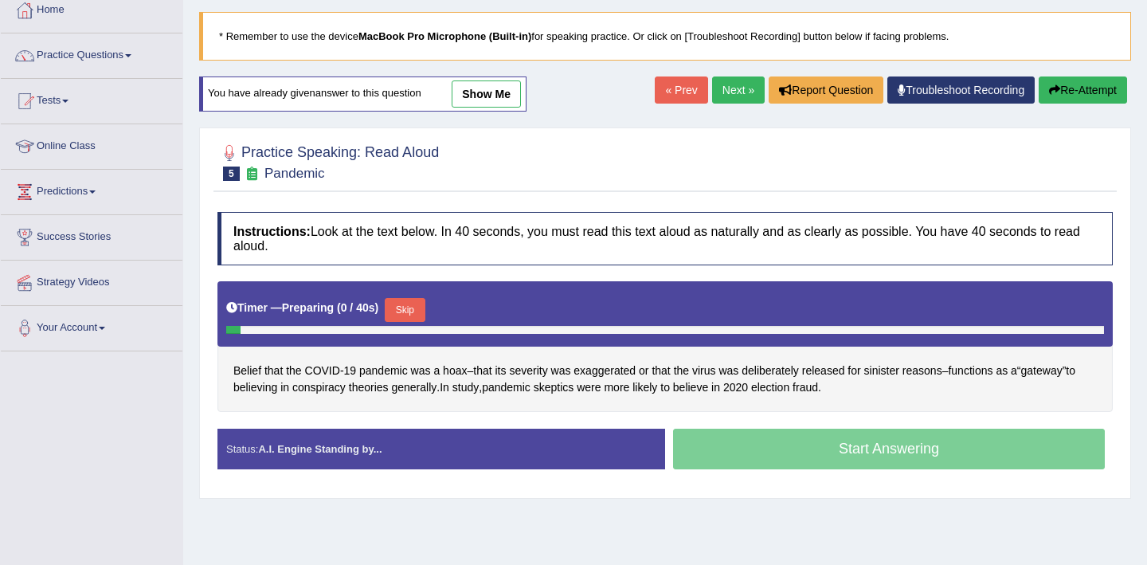
scroll to position [91, 0]
click at [408, 308] on button "Skip" at bounding box center [405, 310] width 40 height 24
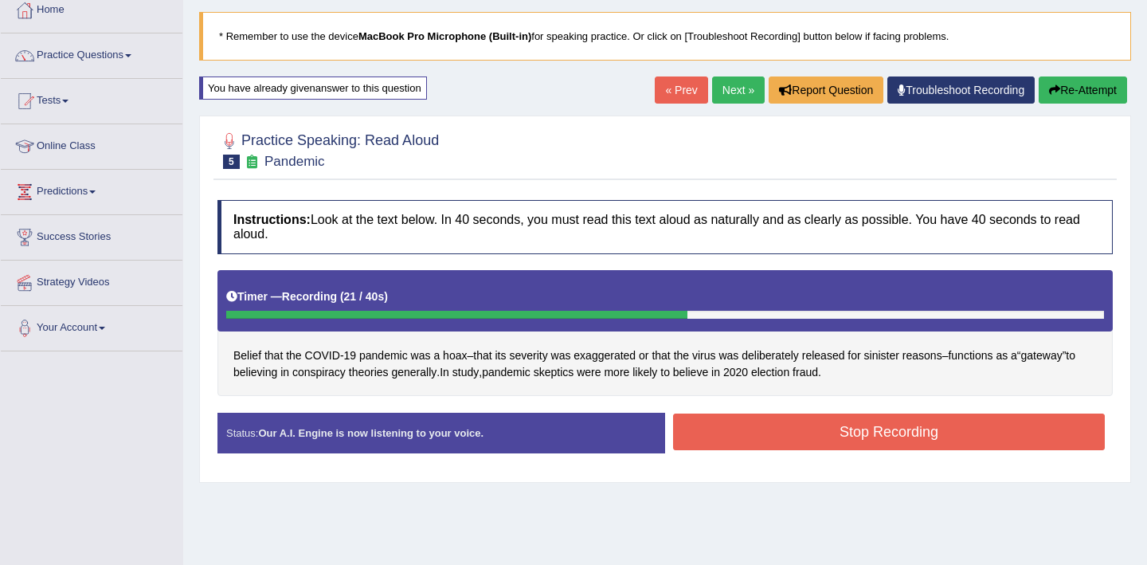
click at [816, 427] on button "Stop Recording" at bounding box center [889, 431] width 432 height 37
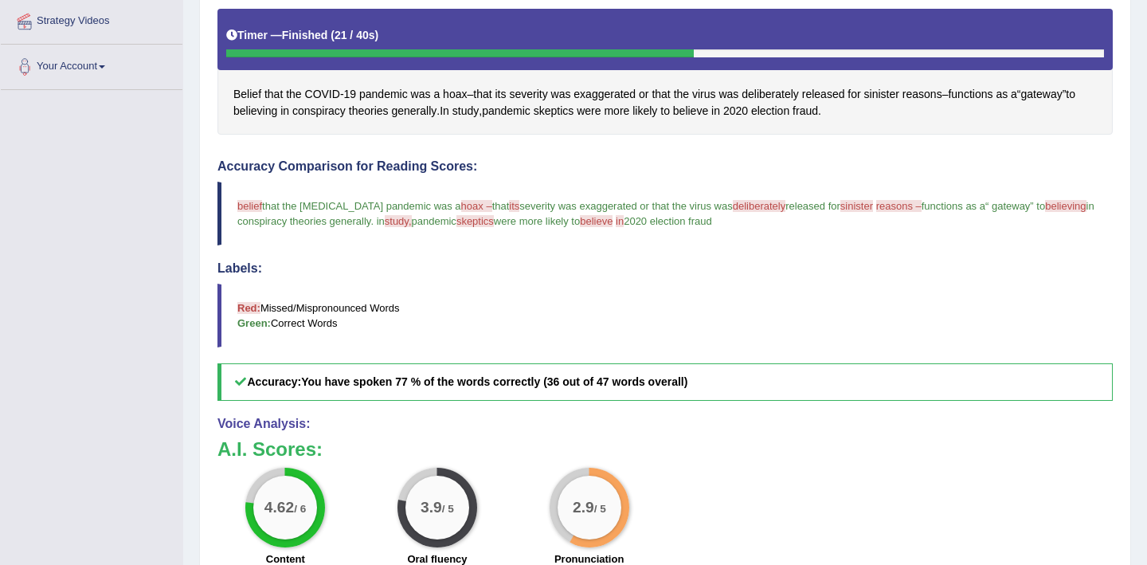
scroll to position [0, 0]
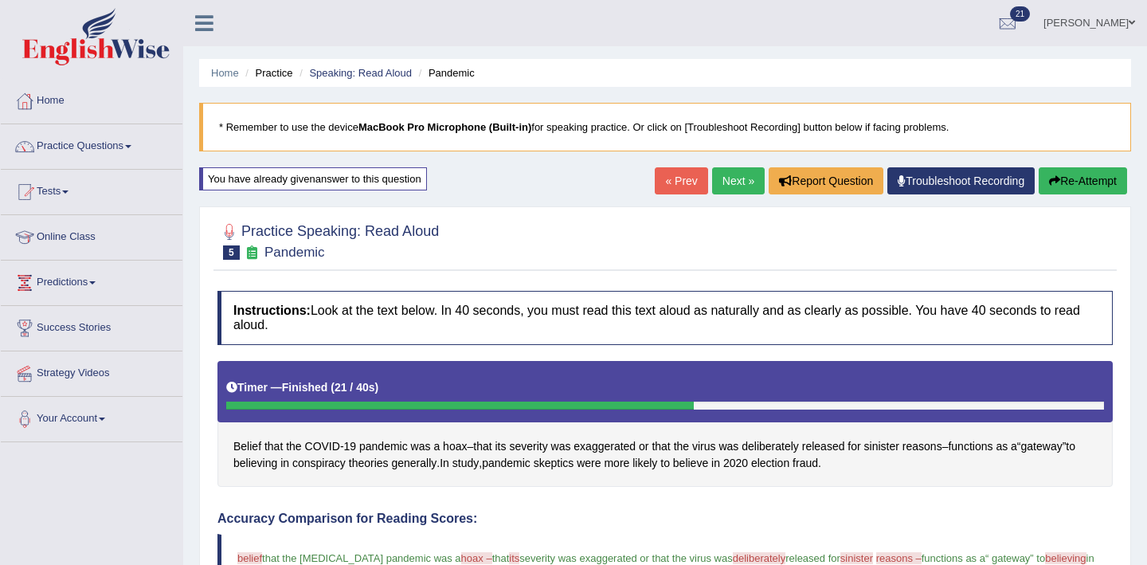
click at [729, 171] on link "Next »" at bounding box center [738, 180] width 53 height 27
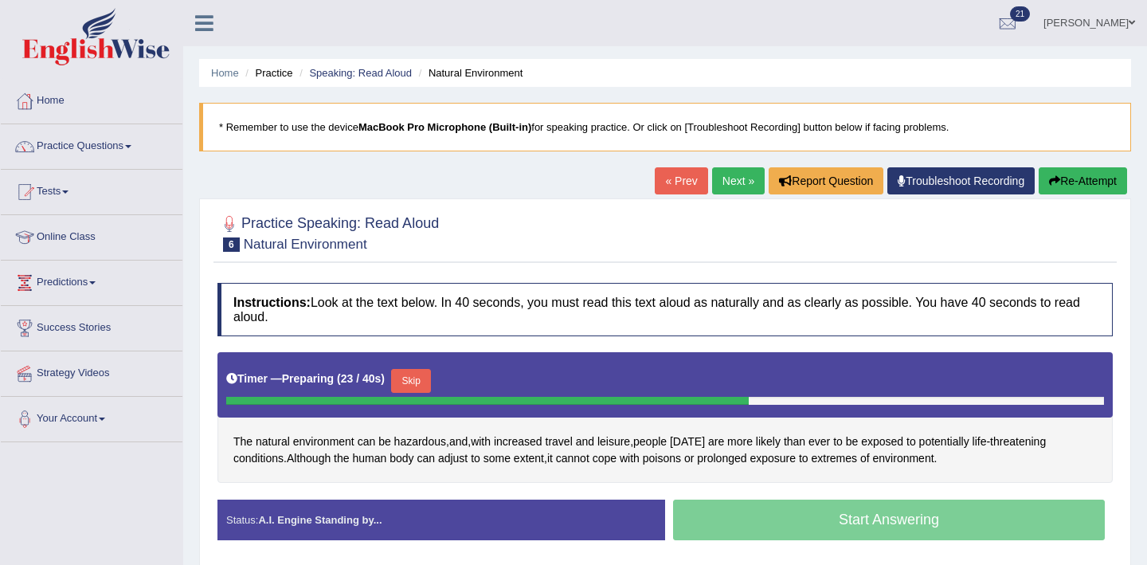
click at [426, 382] on button "Skip" at bounding box center [411, 381] width 40 height 24
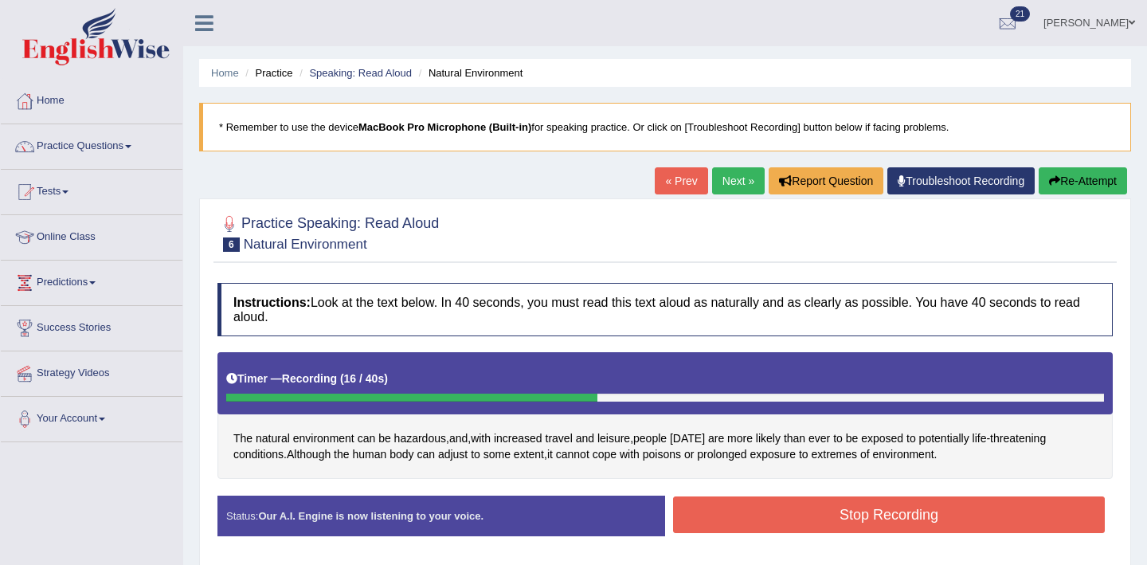
click at [746, 524] on button "Stop Recording" at bounding box center [889, 514] width 432 height 37
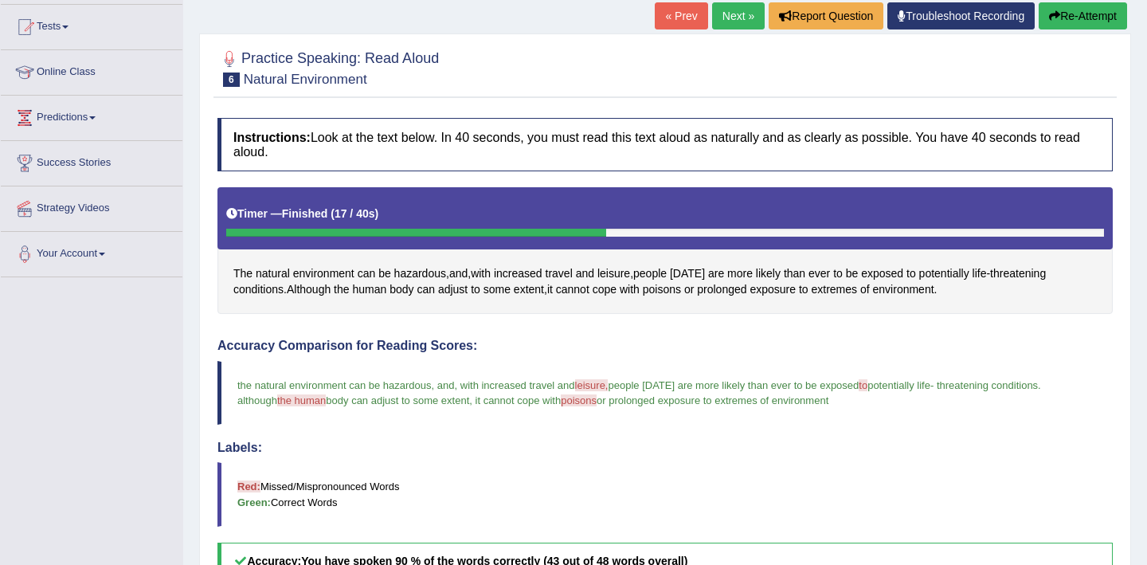
scroll to position [166, 0]
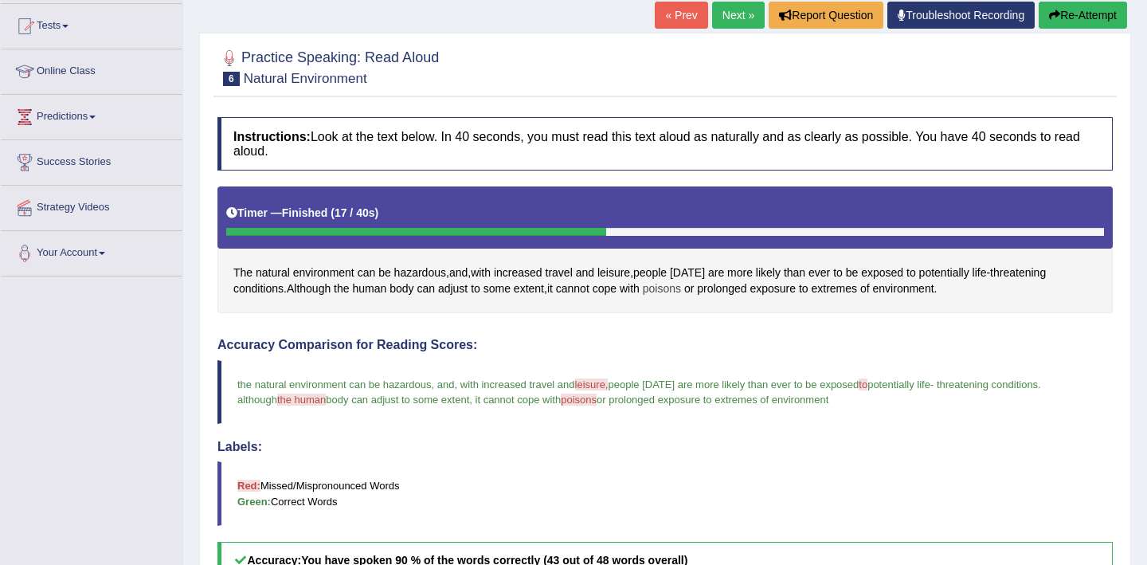
click at [675, 296] on span "poisons" at bounding box center [662, 288] width 38 height 17
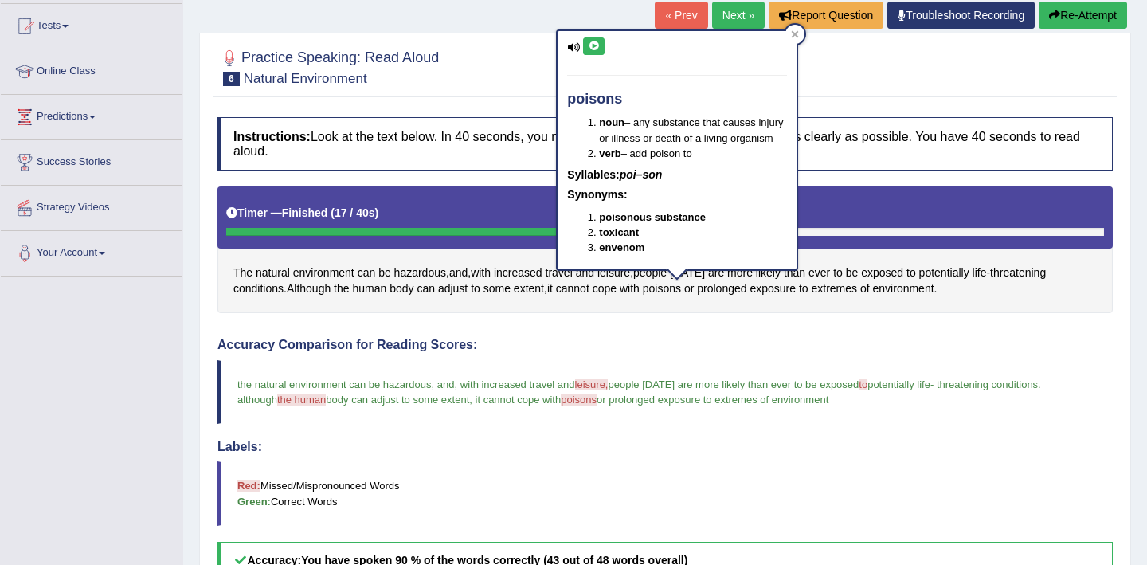
click at [594, 42] on icon at bounding box center [594, 46] width 12 height 10
click at [598, 47] on icon at bounding box center [594, 46] width 12 height 10
click at [798, 33] on icon at bounding box center [795, 34] width 8 height 8
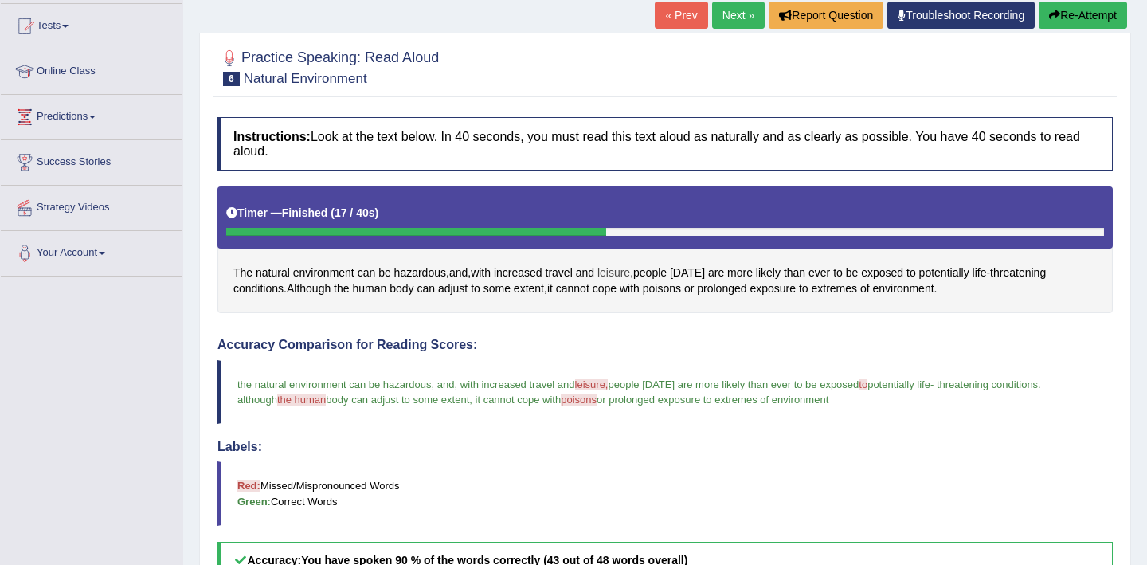
click at [625, 276] on span "leisure" at bounding box center [614, 273] width 33 height 17
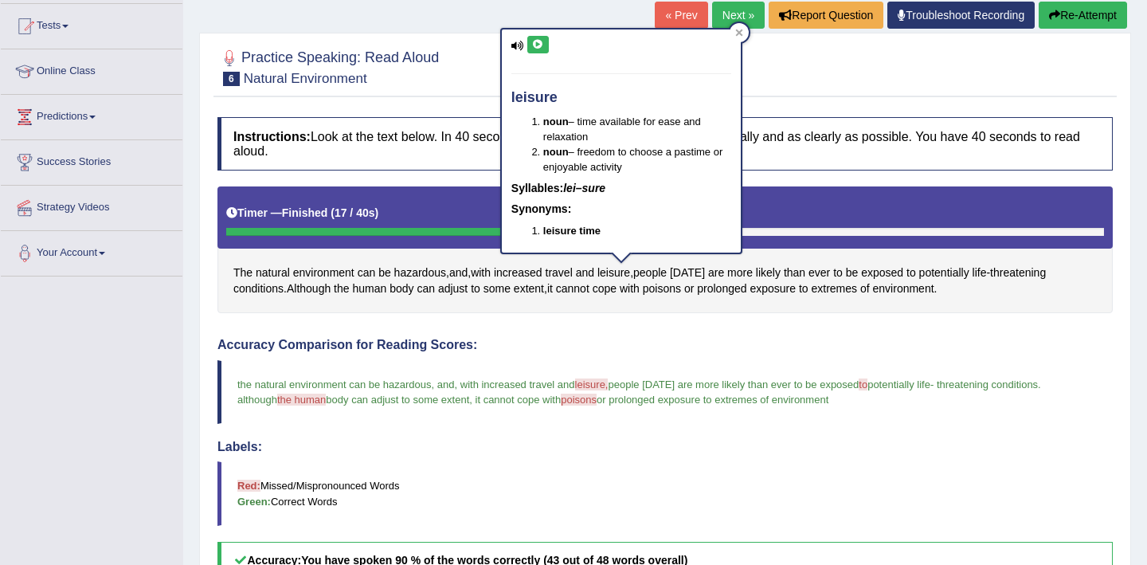
click at [544, 47] on button at bounding box center [538, 45] width 22 height 18
click at [544, 49] on button at bounding box center [538, 45] width 22 height 18
click at [744, 36] on div at bounding box center [739, 32] width 19 height 19
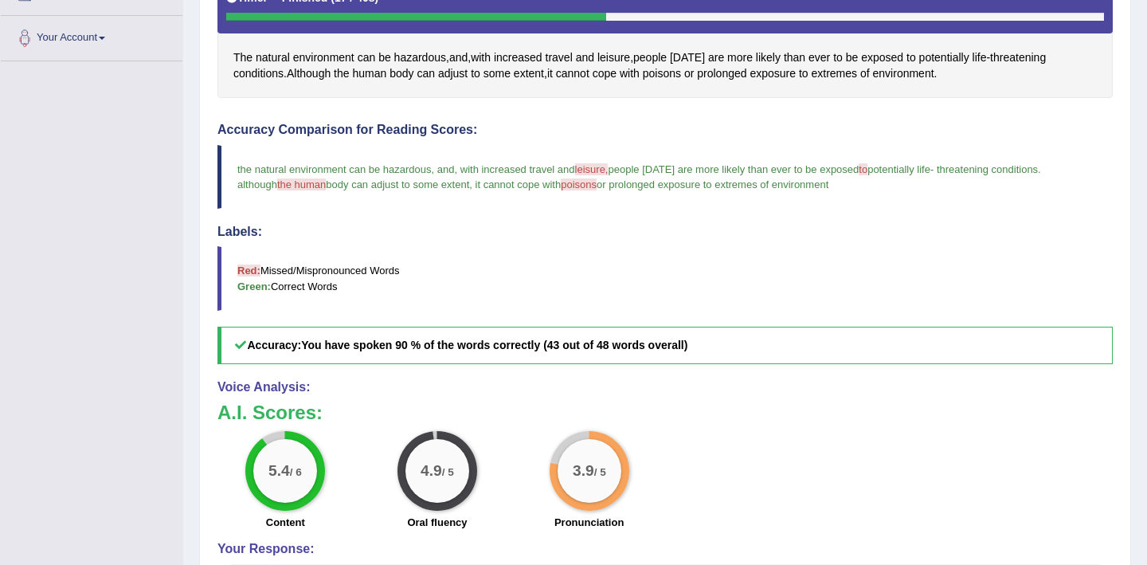
scroll to position [384, 0]
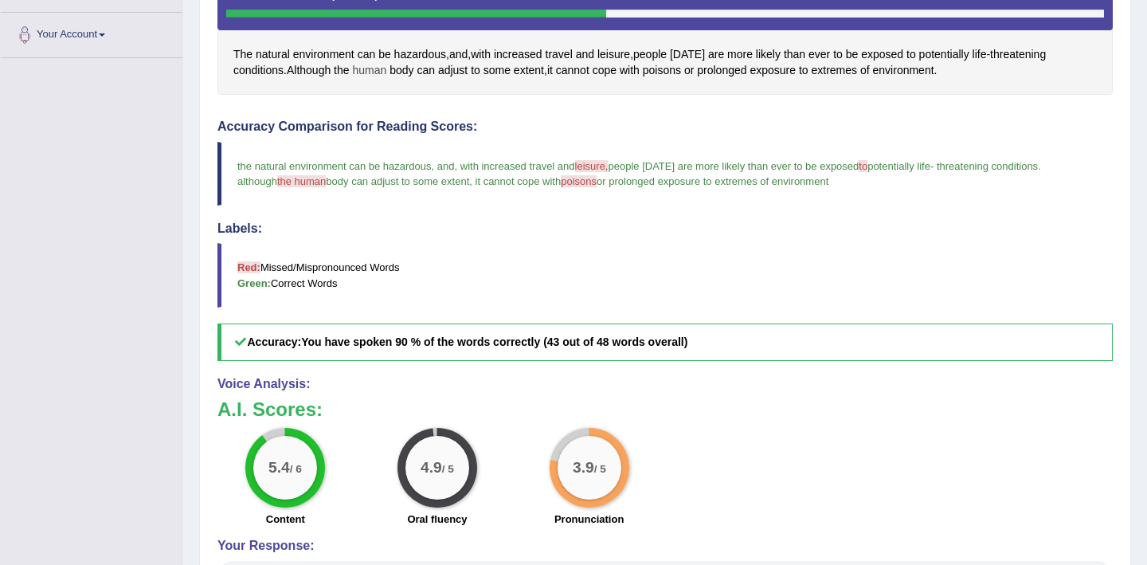
click at [370, 71] on span "human" at bounding box center [369, 70] width 34 height 17
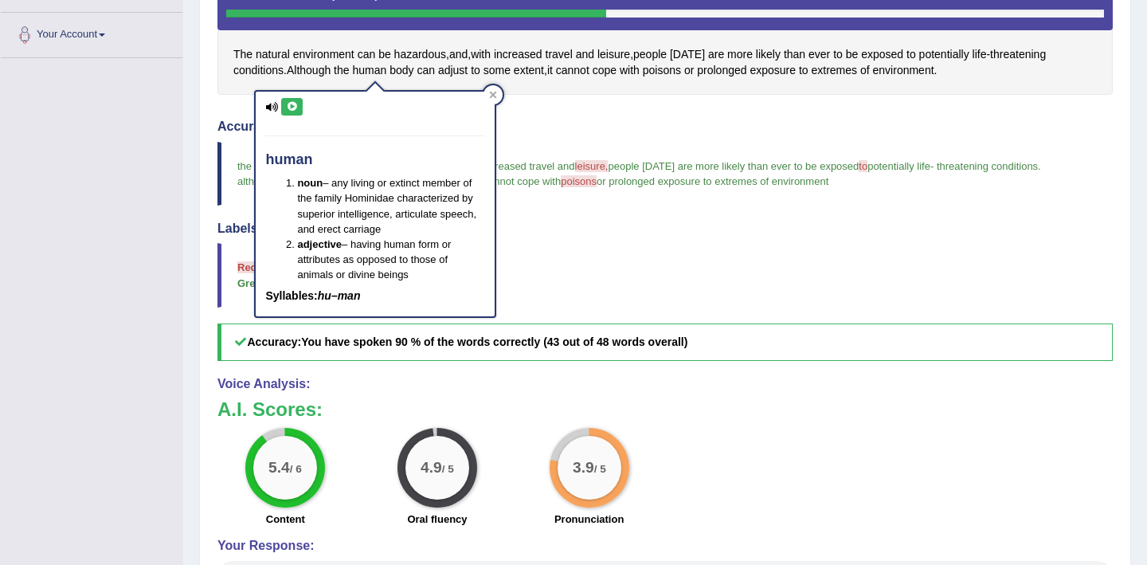
click at [296, 109] on icon at bounding box center [292, 107] width 12 height 10
click at [296, 111] on icon at bounding box center [292, 107] width 12 height 10
click at [296, 105] on icon at bounding box center [292, 107] width 12 height 10
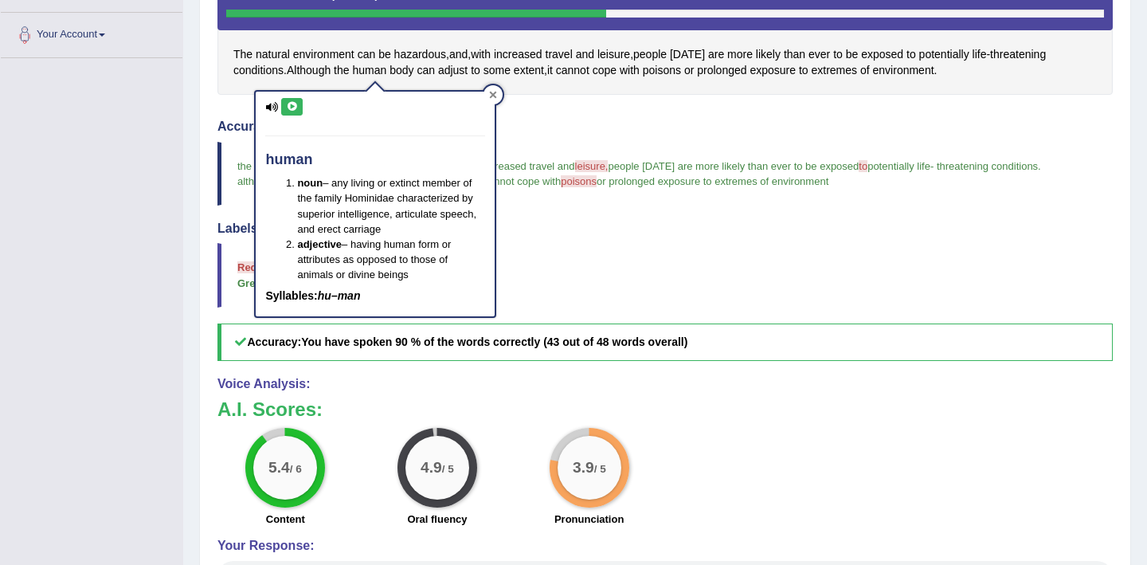
click at [500, 95] on div at bounding box center [493, 94] width 19 height 19
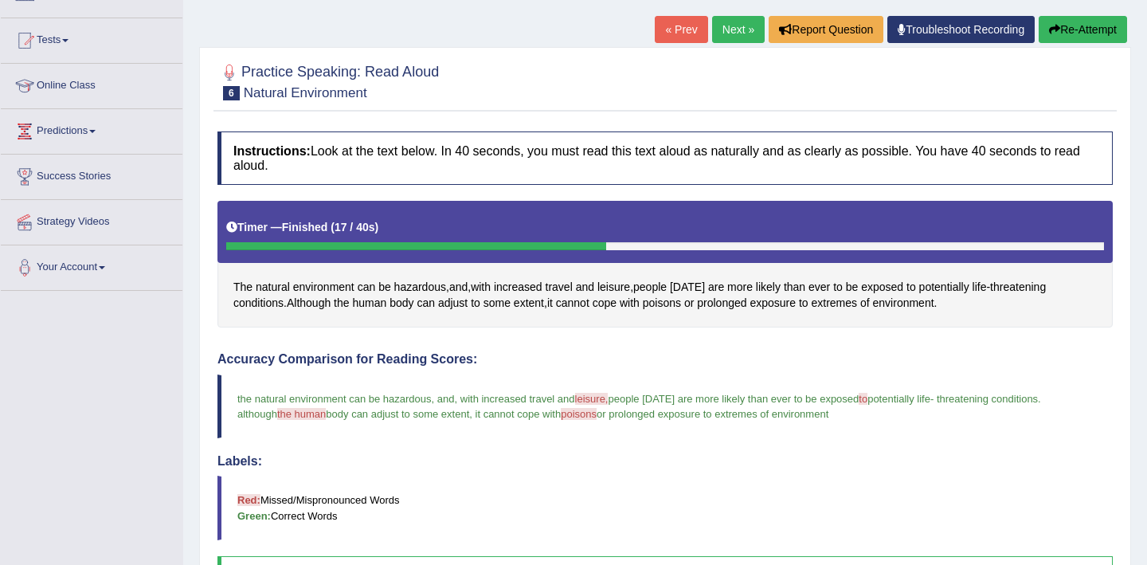
scroll to position [152, 0]
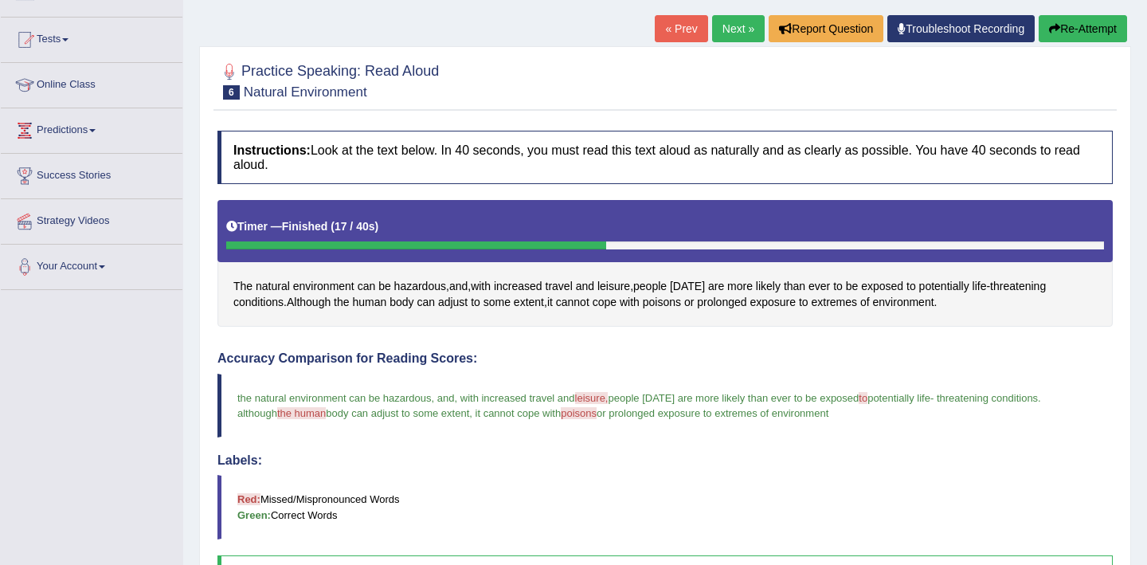
click at [1100, 25] on button "Re-Attempt" at bounding box center [1083, 28] width 88 height 27
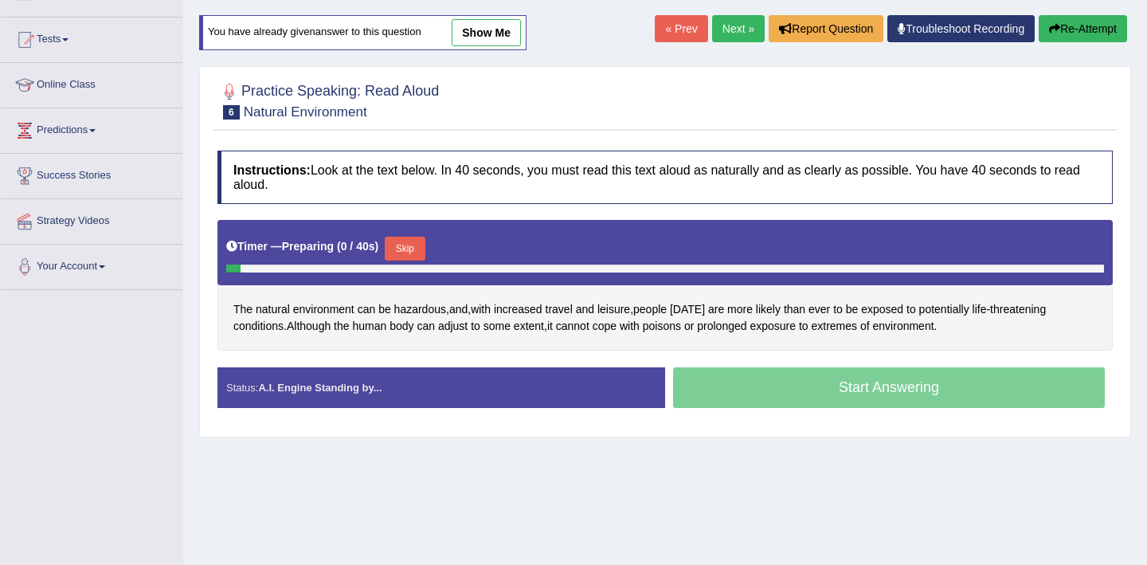
scroll to position [152, 0]
click at [408, 248] on button "Skip" at bounding box center [405, 249] width 40 height 24
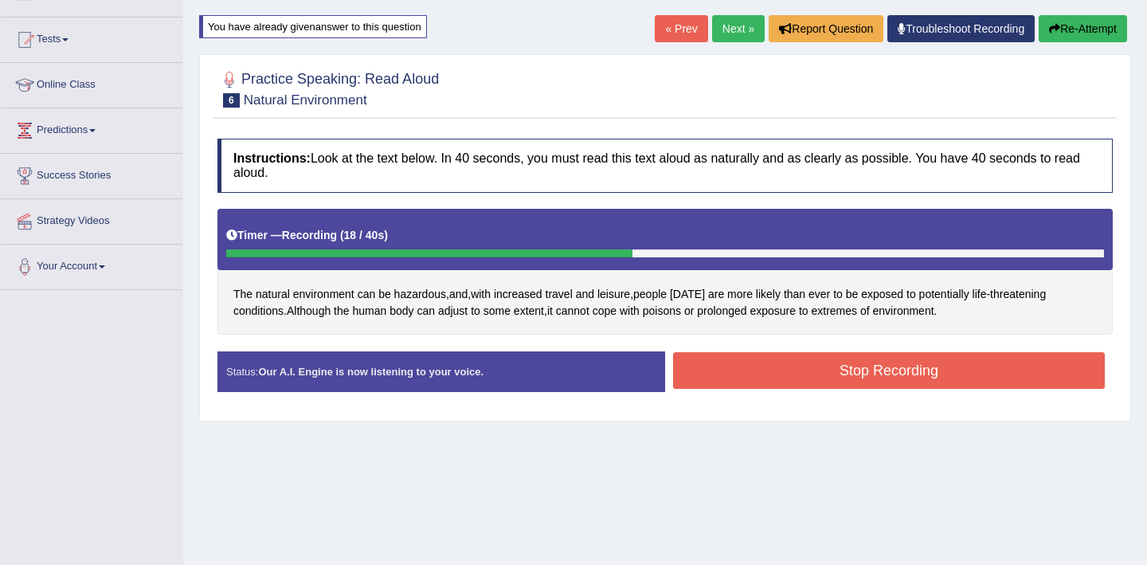
click at [798, 373] on button "Stop Recording" at bounding box center [889, 370] width 432 height 37
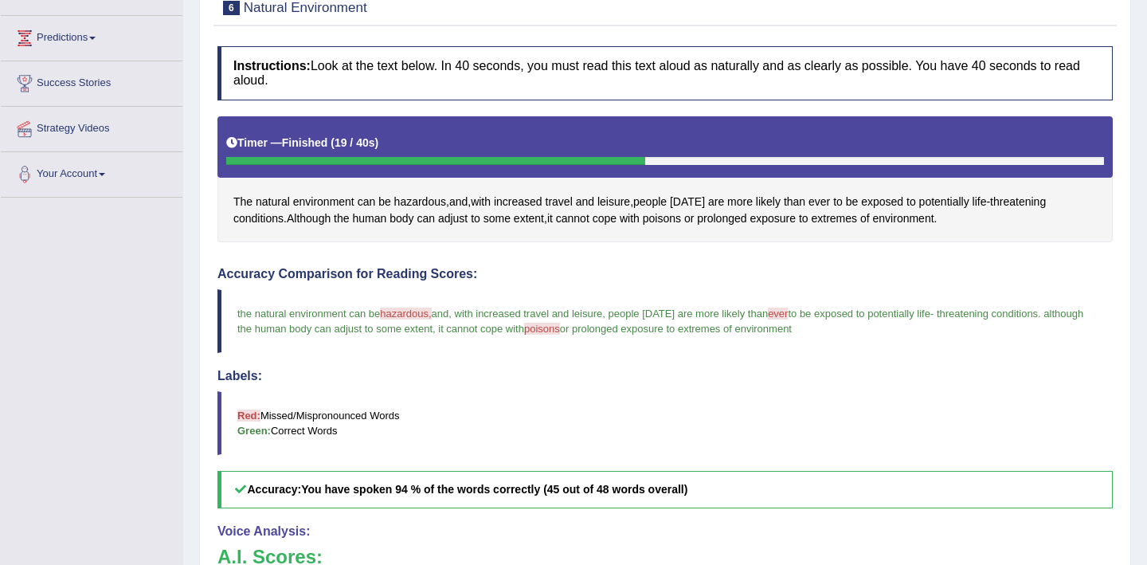
scroll to position [83, 0]
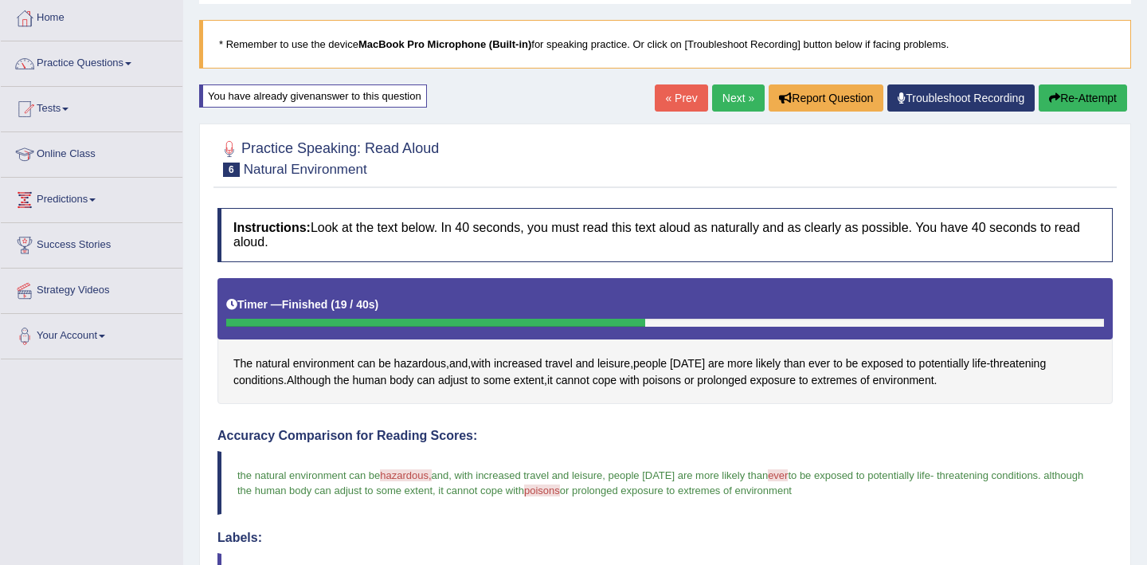
click at [727, 100] on link "Next »" at bounding box center [738, 97] width 53 height 27
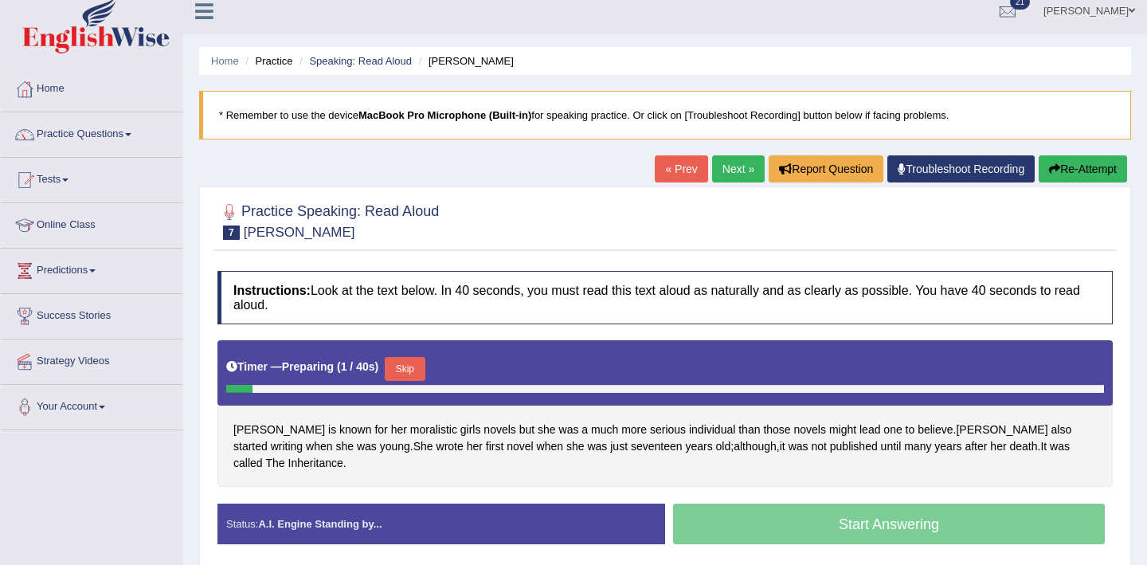
scroll to position [14, 0]
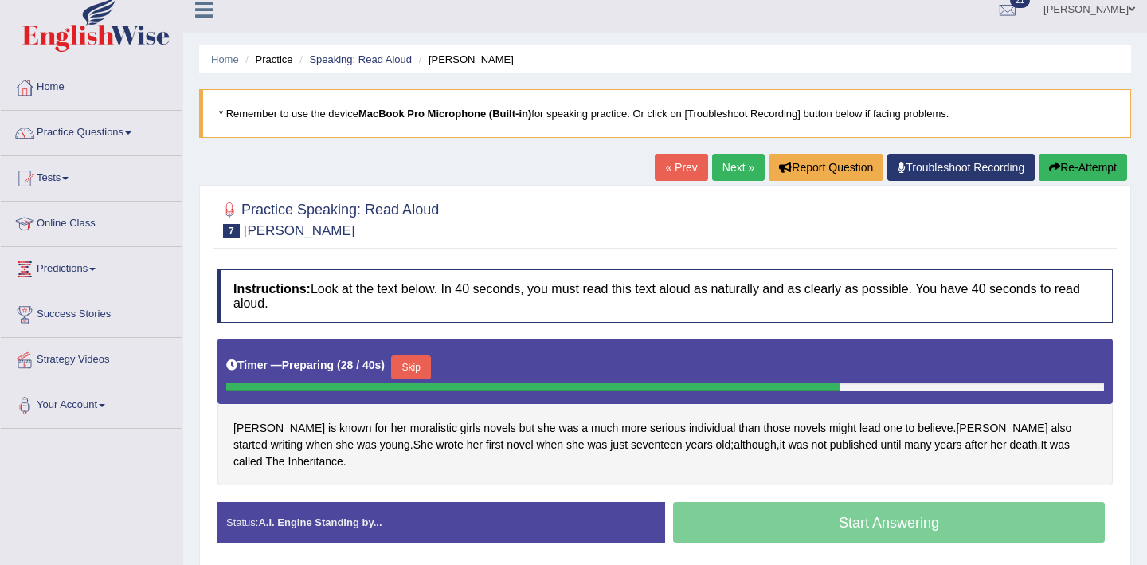
click at [422, 374] on button "Skip" at bounding box center [411, 367] width 40 height 24
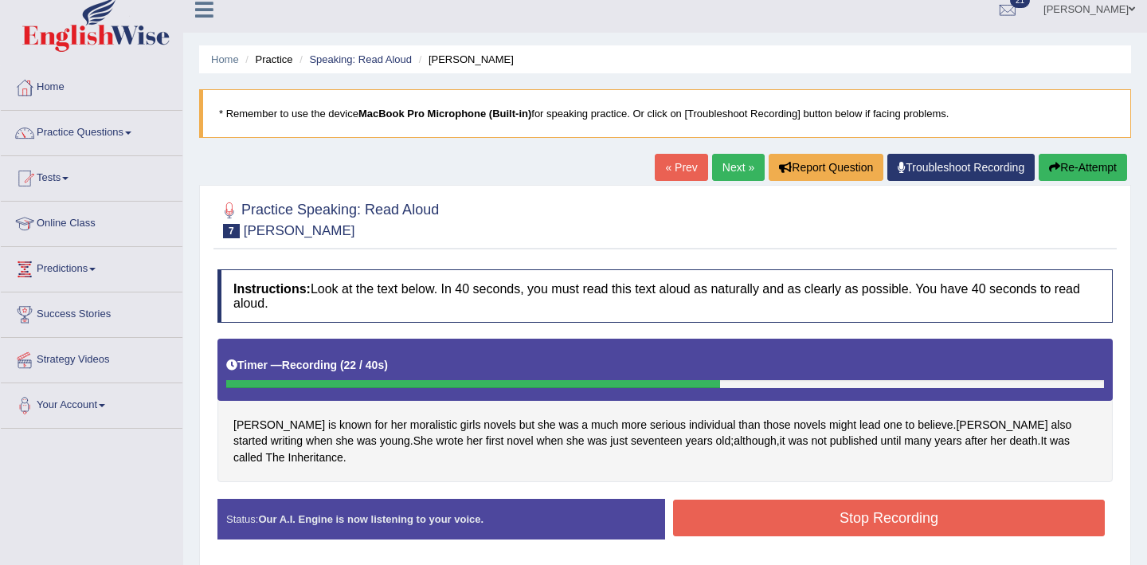
click at [911, 500] on button "Stop Recording" at bounding box center [889, 518] width 432 height 37
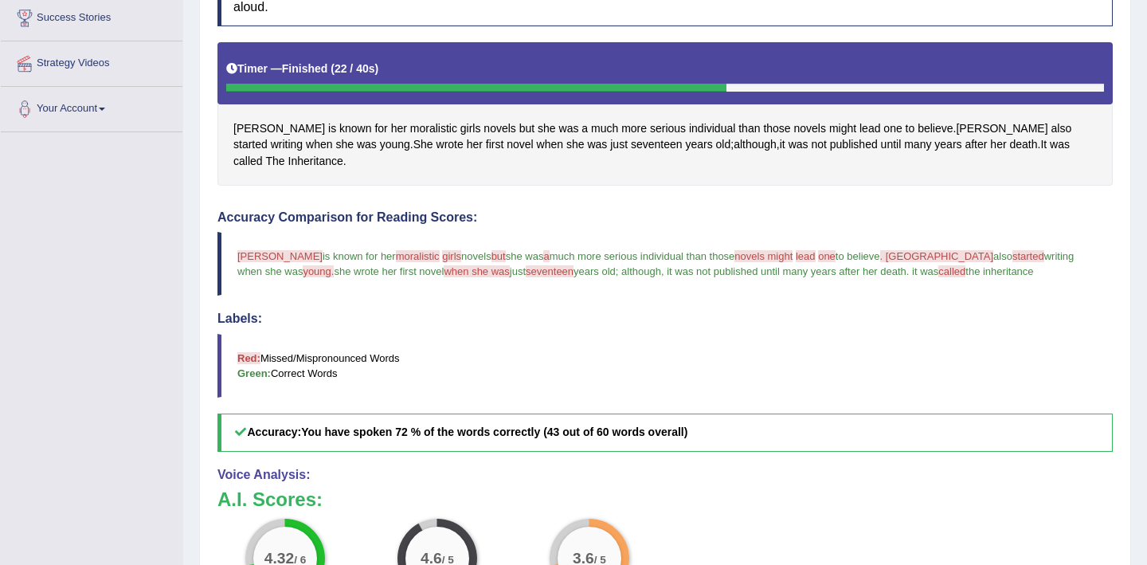
scroll to position [163, 0]
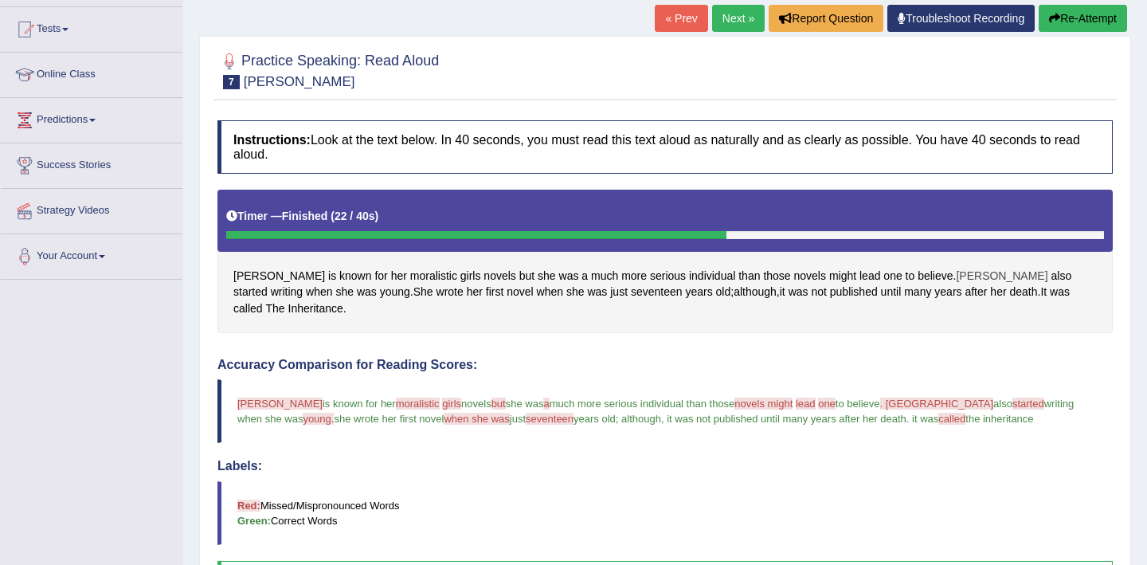
click at [956, 272] on span "[PERSON_NAME]" at bounding box center [1002, 276] width 92 height 17
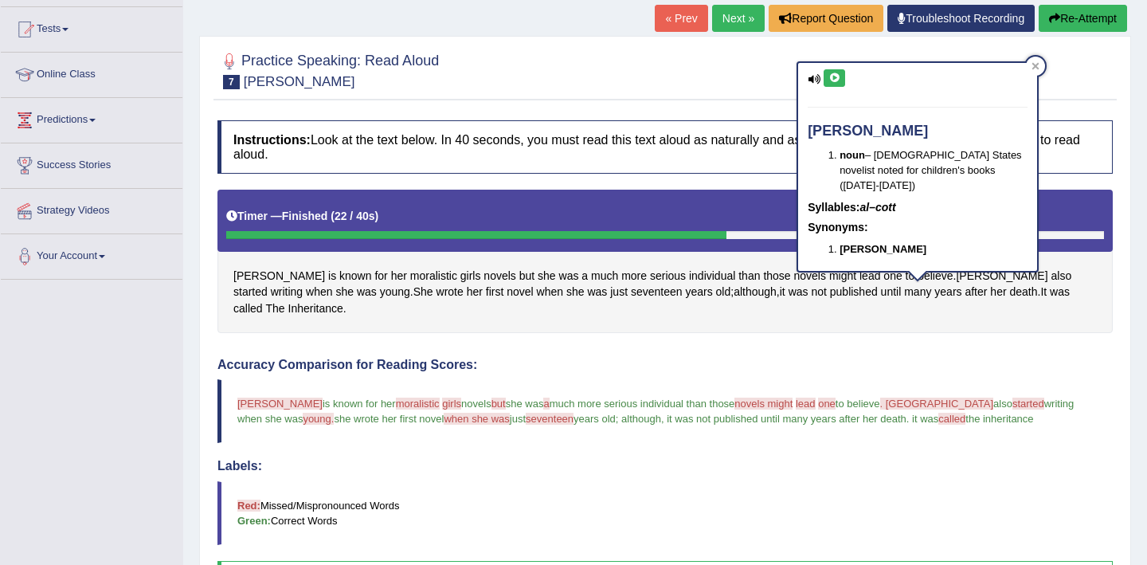
click at [837, 73] on button at bounding box center [835, 78] width 22 height 18
click at [835, 78] on icon at bounding box center [835, 78] width 12 height 10
click at [837, 79] on icon at bounding box center [835, 78] width 12 height 10
click at [1041, 65] on div at bounding box center [1035, 66] width 19 height 19
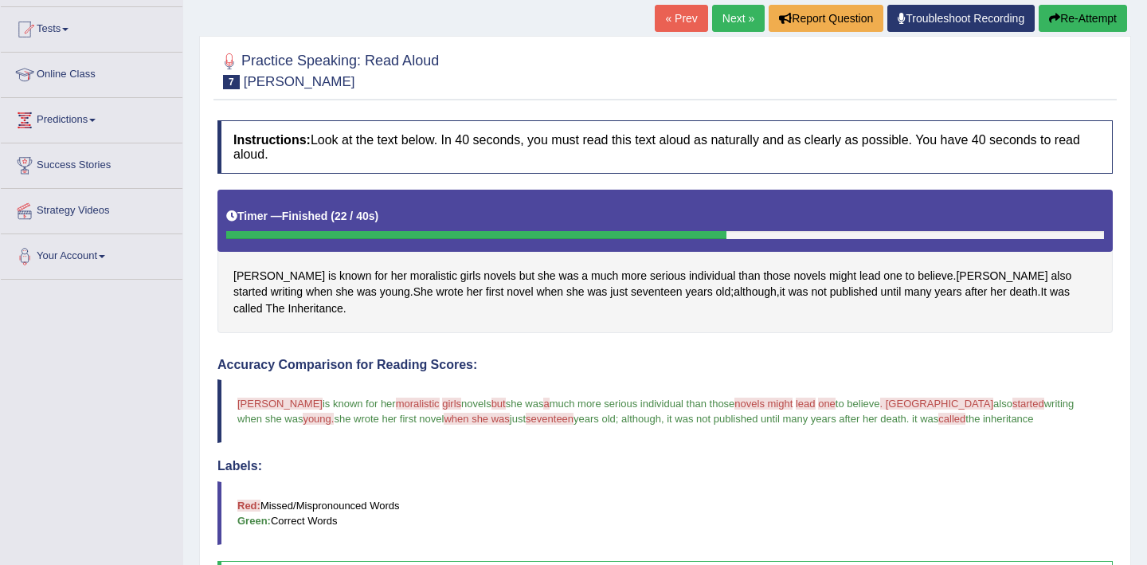
click at [1076, 20] on button "Re-Attempt" at bounding box center [1083, 18] width 88 height 27
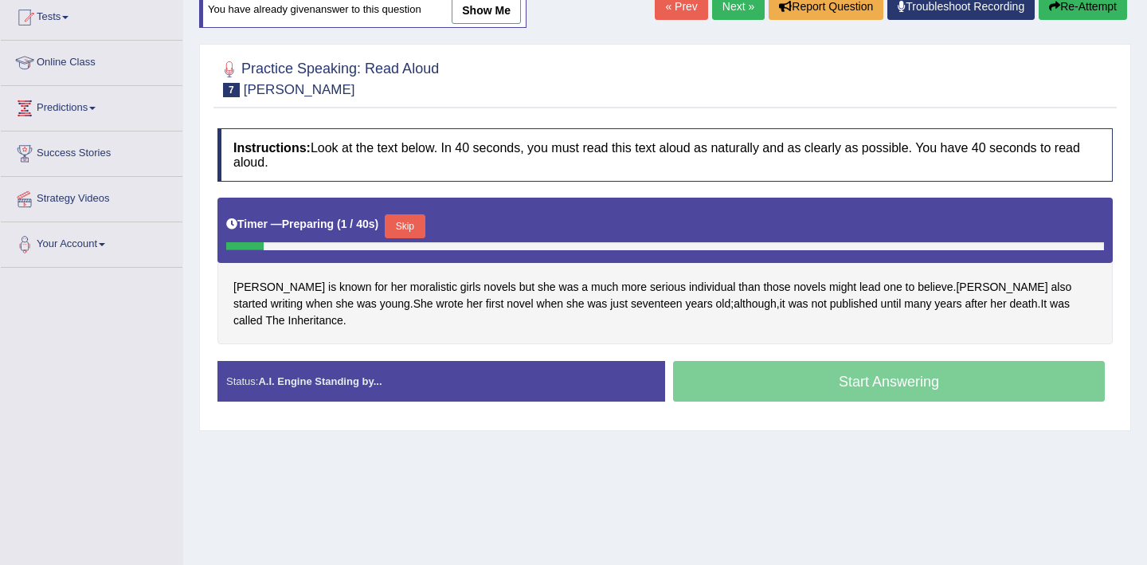
click at [414, 233] on button "Skip" at bounding box center [405, 226] width 40 height 24
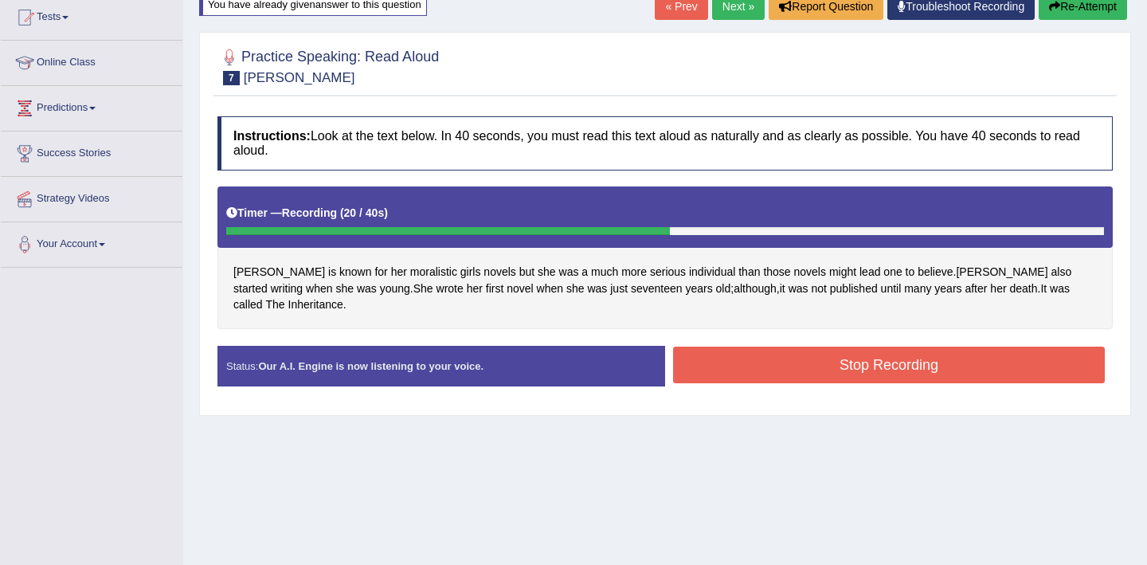
click at [747, 347] on button "Stop Recording" at bounding box center [889, 365] width 432 height 37
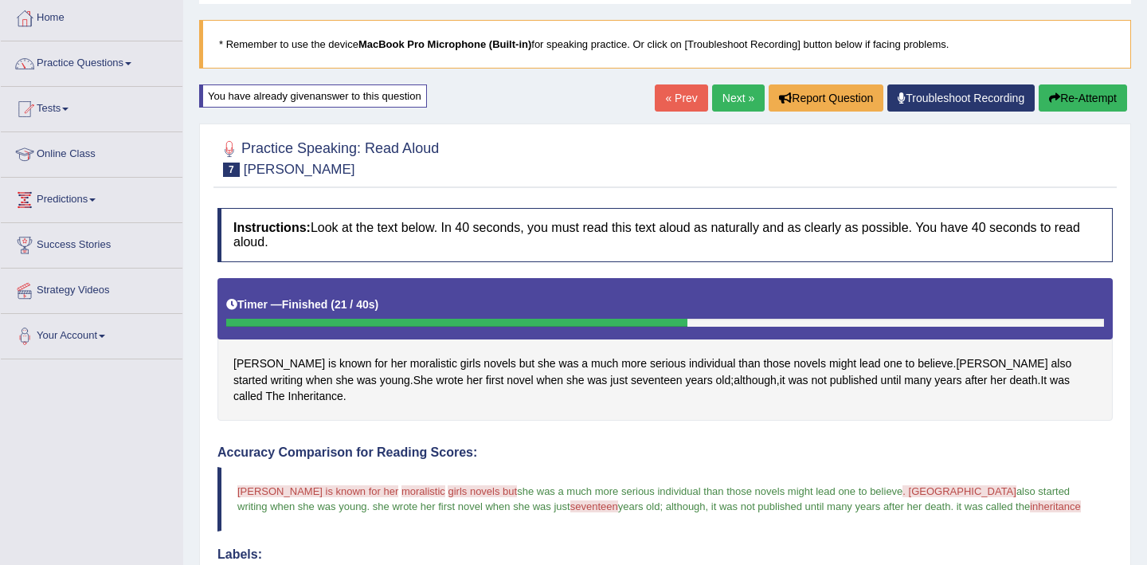
scroll to position [147, 0]
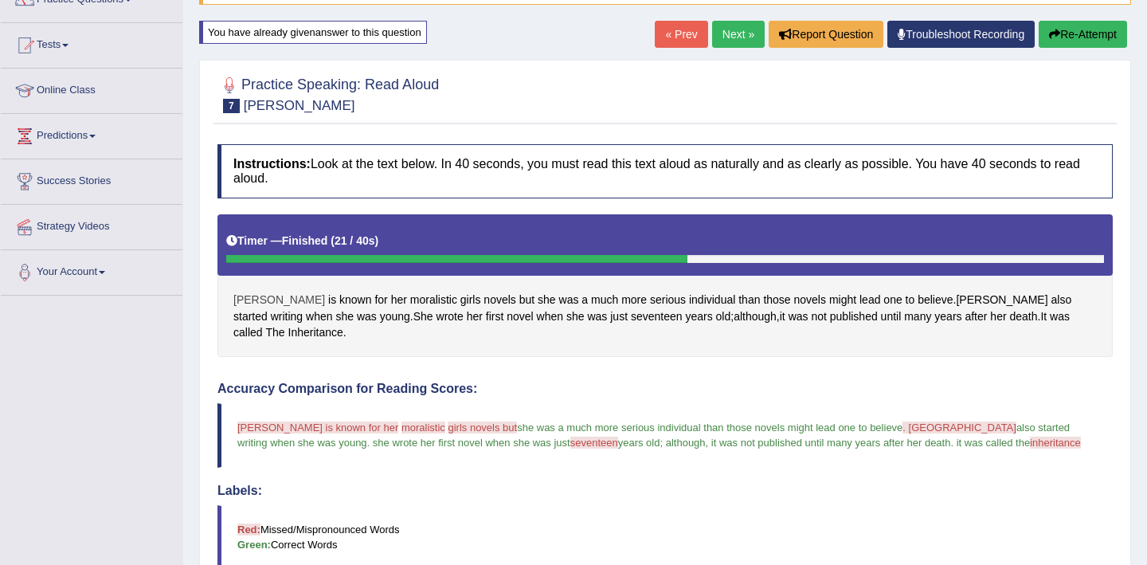
click at [241, 304] on span "[PERSON_NAME]" at bounding box center [279, 300] width 92 height 17
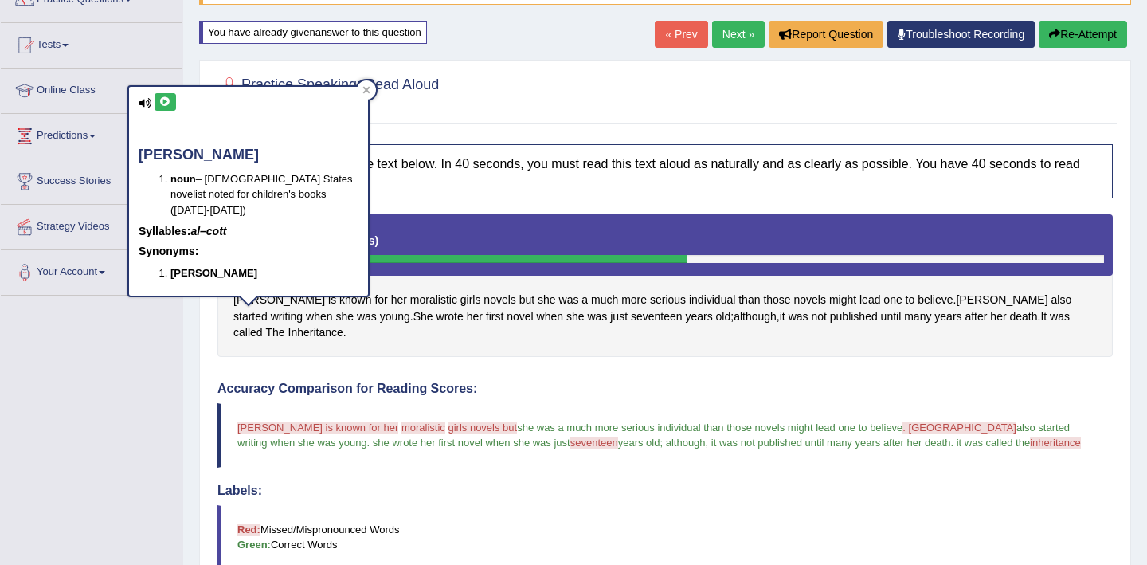
click at [171, 98] on button at bounding box center [166, 102] width 22 height 18
click at [374, 93] on div at bounding box center [366, 89] width 19 height 19
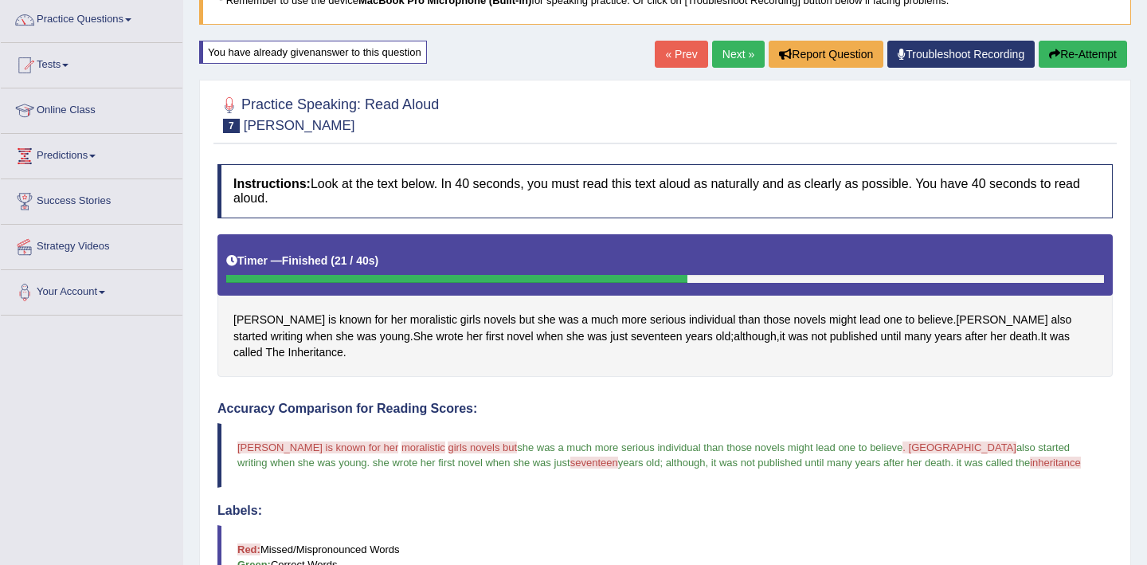
scroll to position [135, 0]
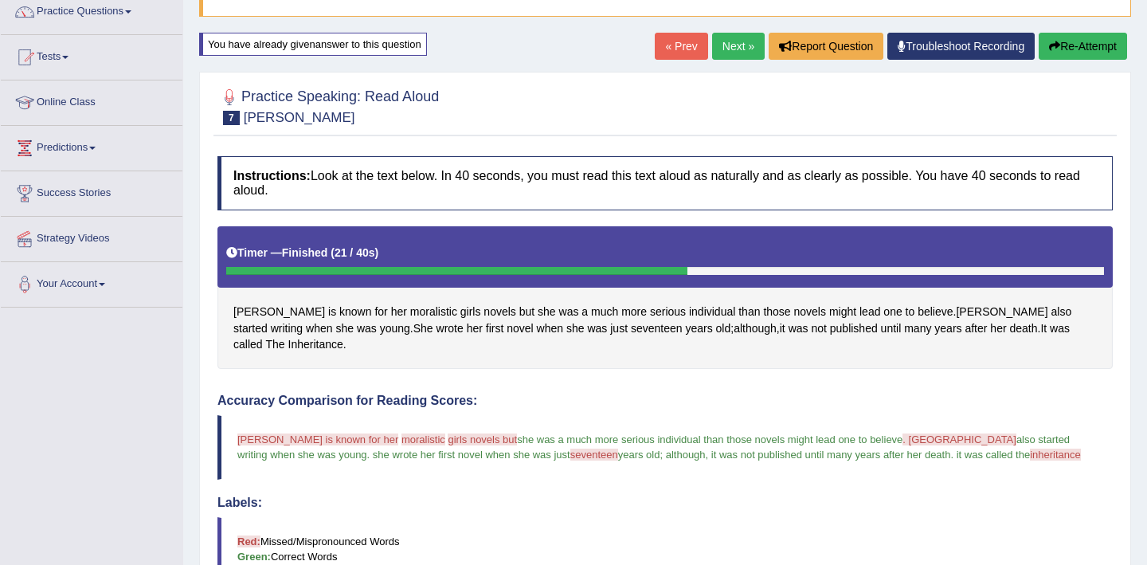
click at [1065, 49] on button "Re-Attempt" at bounding box center [1083, 46] width 88 height 27
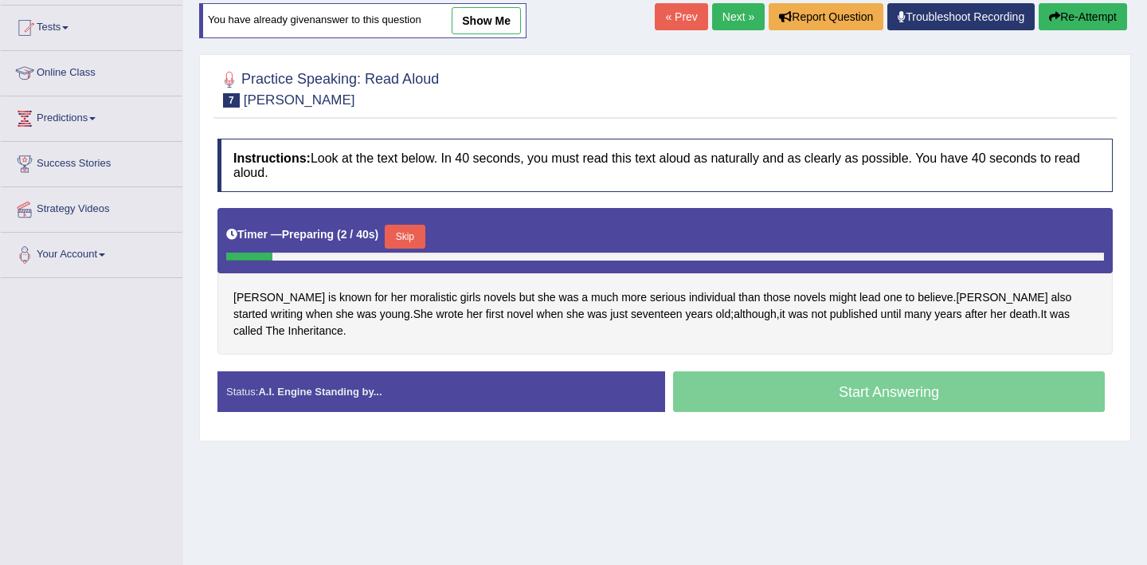
click at [406, 238] on button "Skip" at bounding box center [405, 237] width 40 height 24
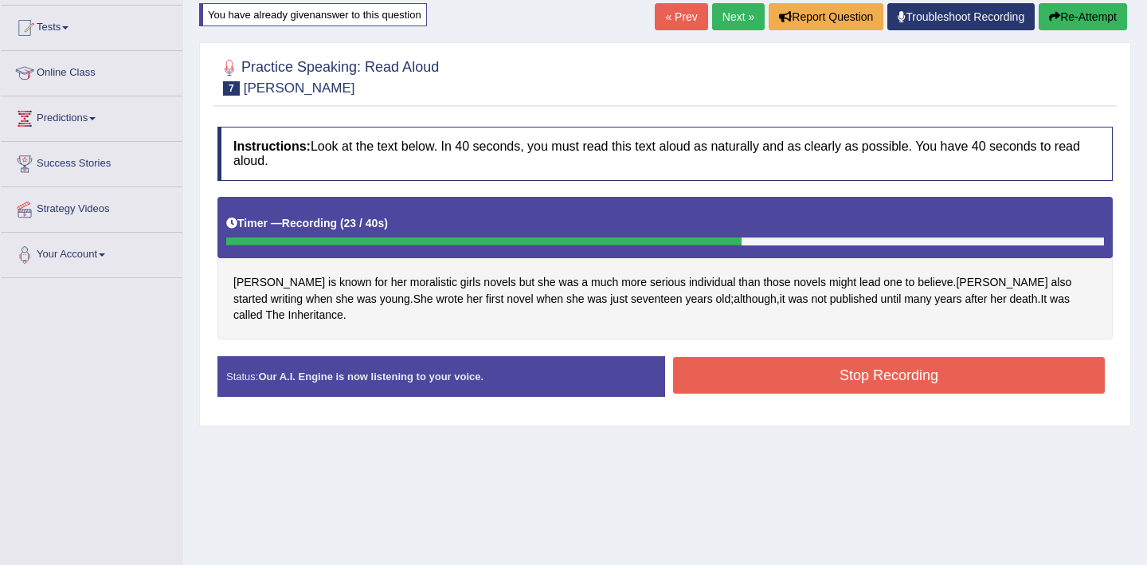
click at [731, 360] on button "Stop Recording" at bounding box center [889, 375] width 432 height 37
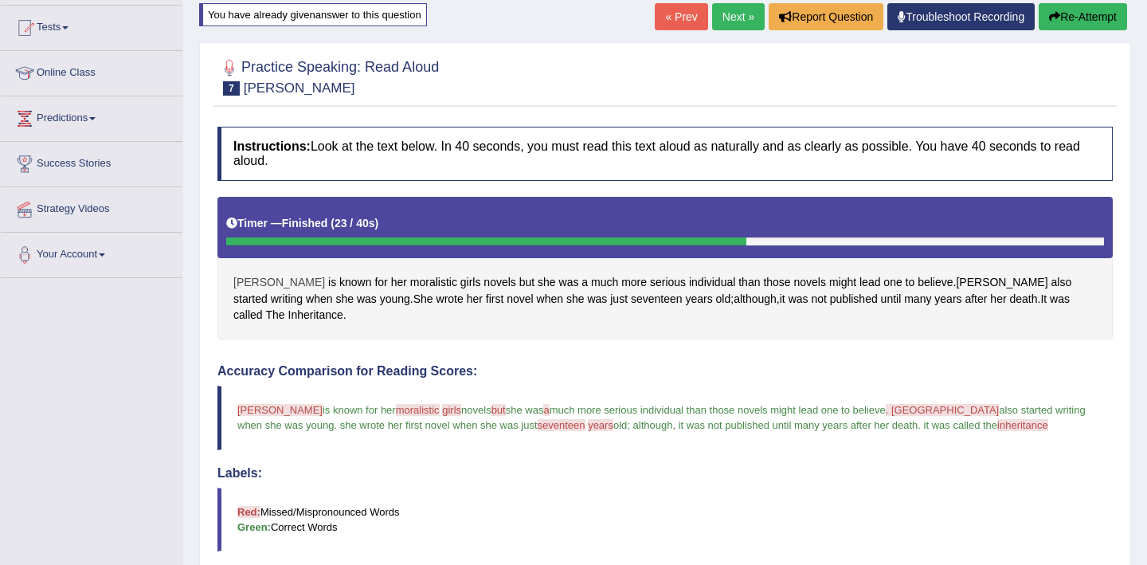
click at [238, 285] on span "[PERSON_NAME]" at bounding box center [279, 282] width 92 height 17
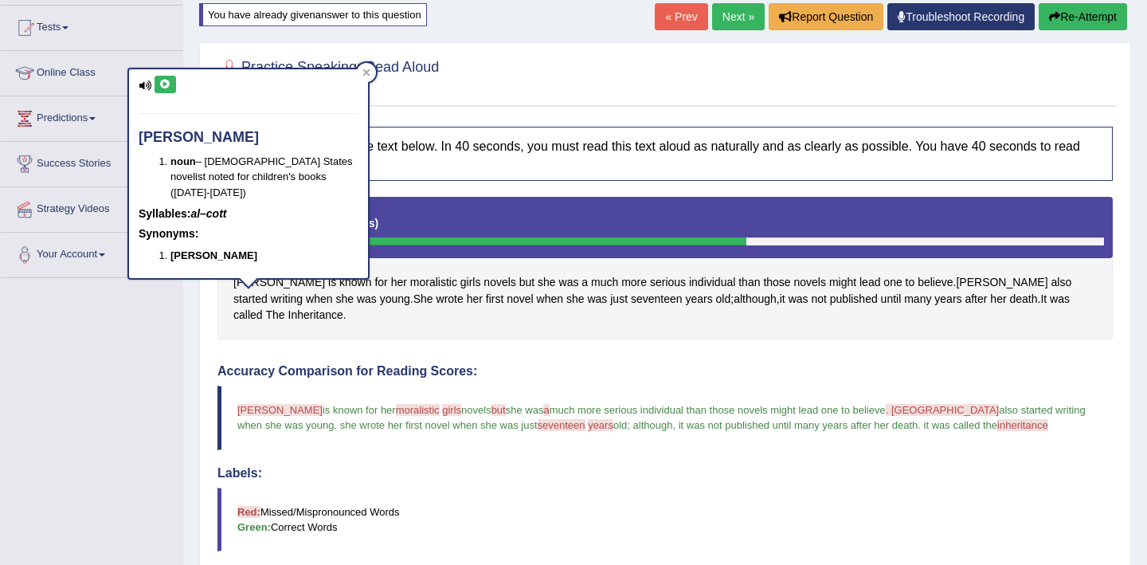
click at [167, 87] on icon at bounding box center [165, 85] width 12 height 10
click at [371, 69] on div at bounding box center [366, 72] width 19 height 19
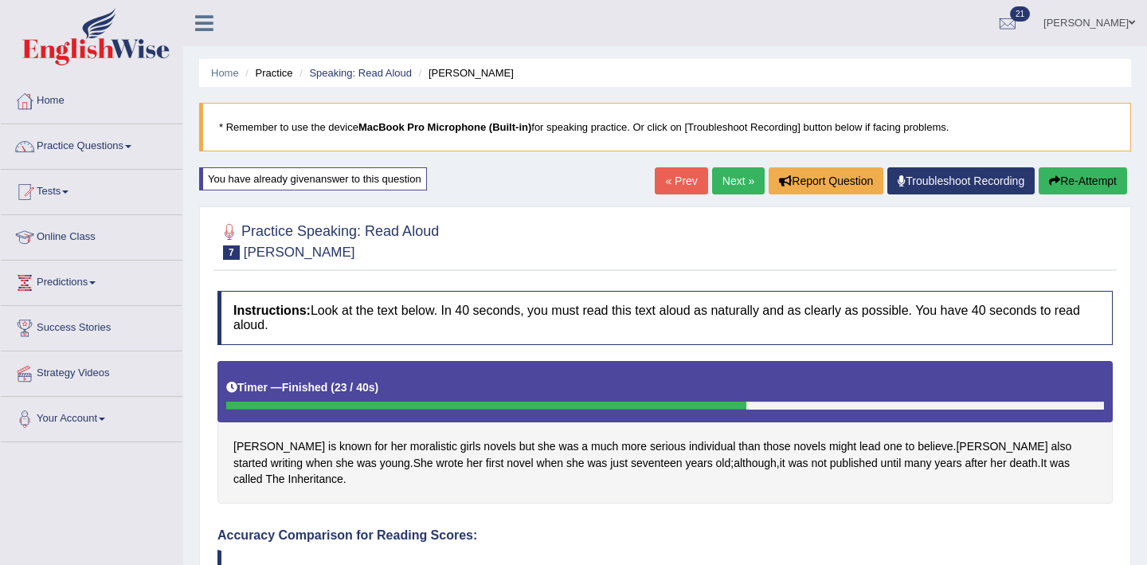
click at [712, 177] on link "Next »" at bounding box center [738, 180] width 53 height 27
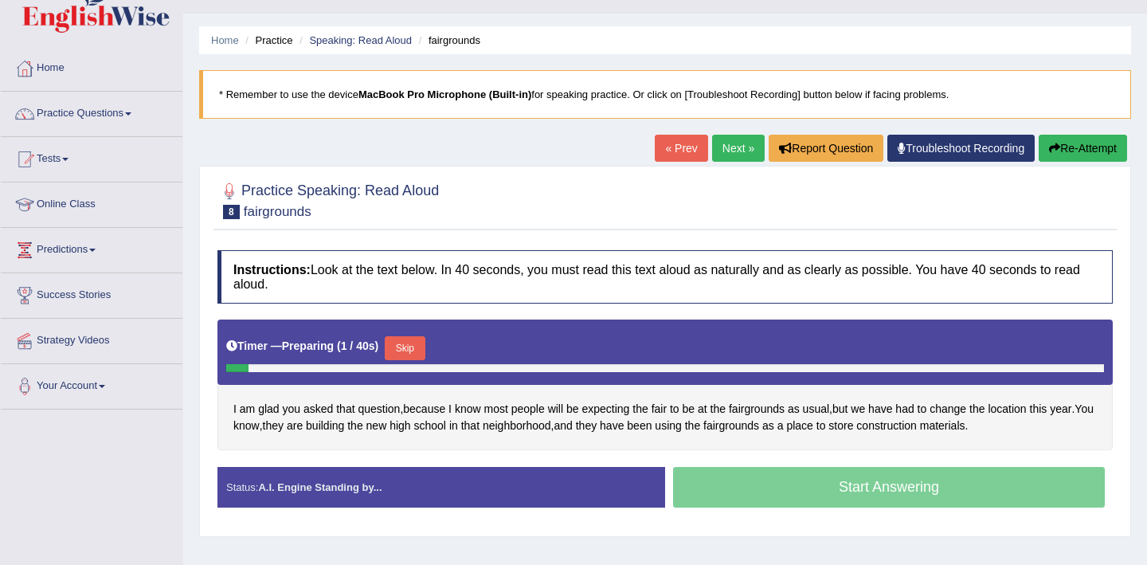
scroll to position [35, 0]
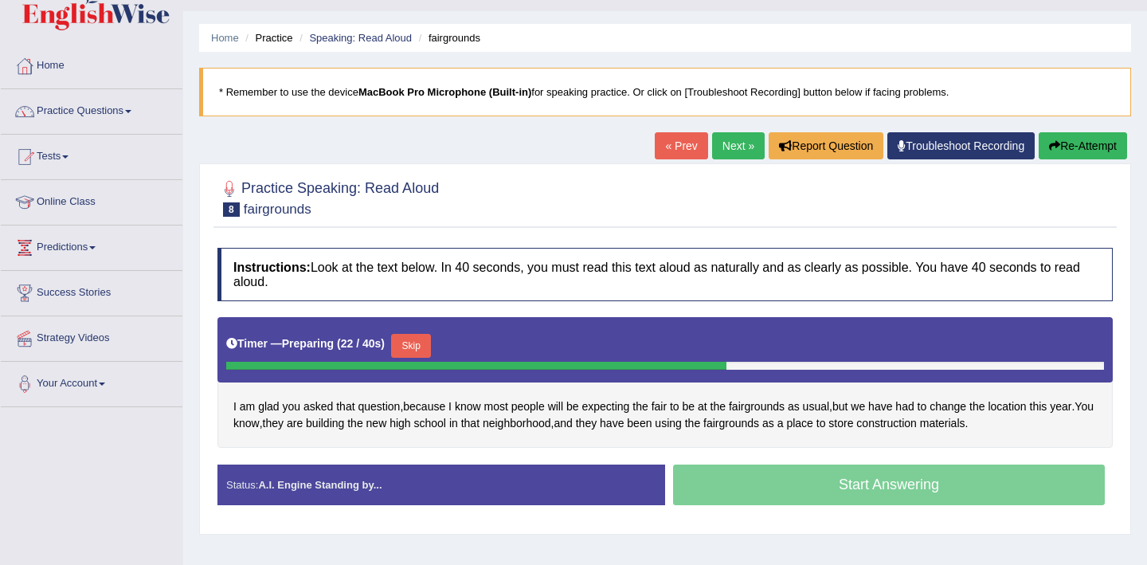
click at [416, 350] on button "Skip" at bounding box center [411, 346] width 40 height 24
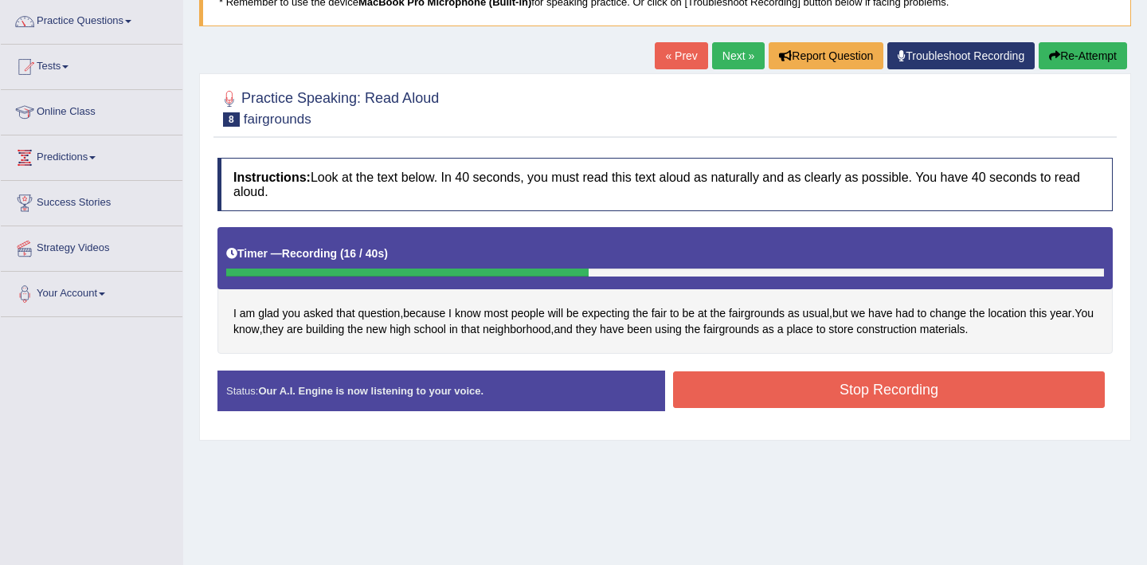
scroll to position [127, 0]
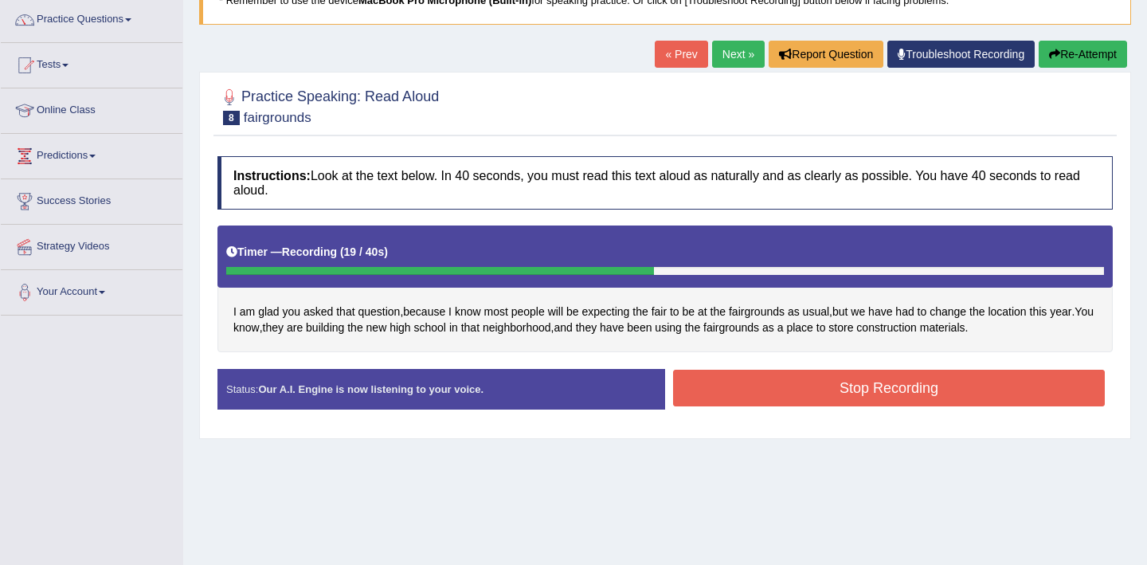
click at [766, 397] on button "Stop Recording" at bounding box center [889, 388] width 432 height 37
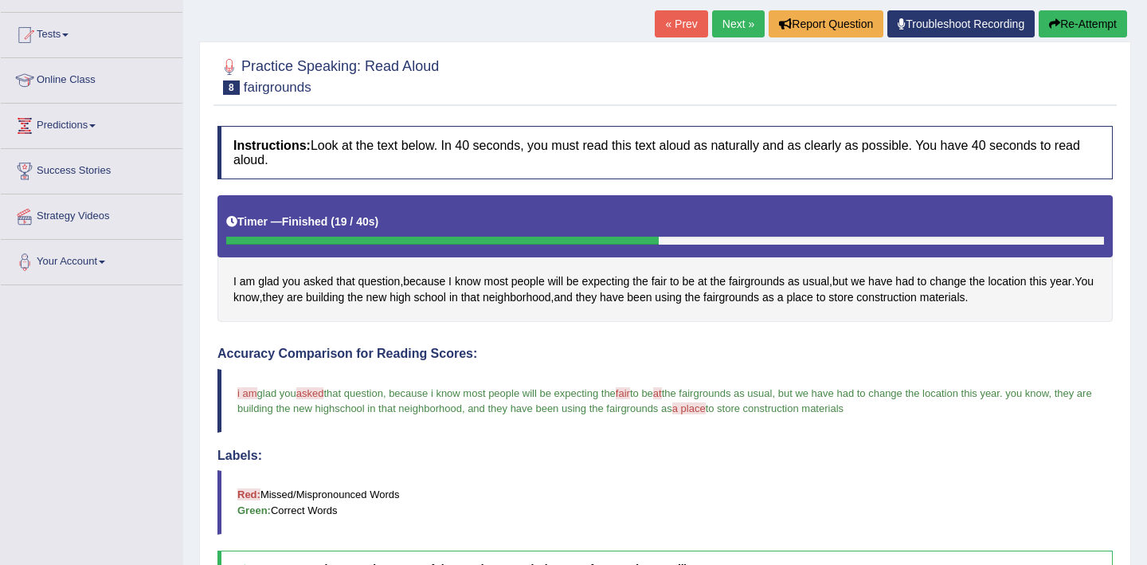
scroll to position [159, 0]
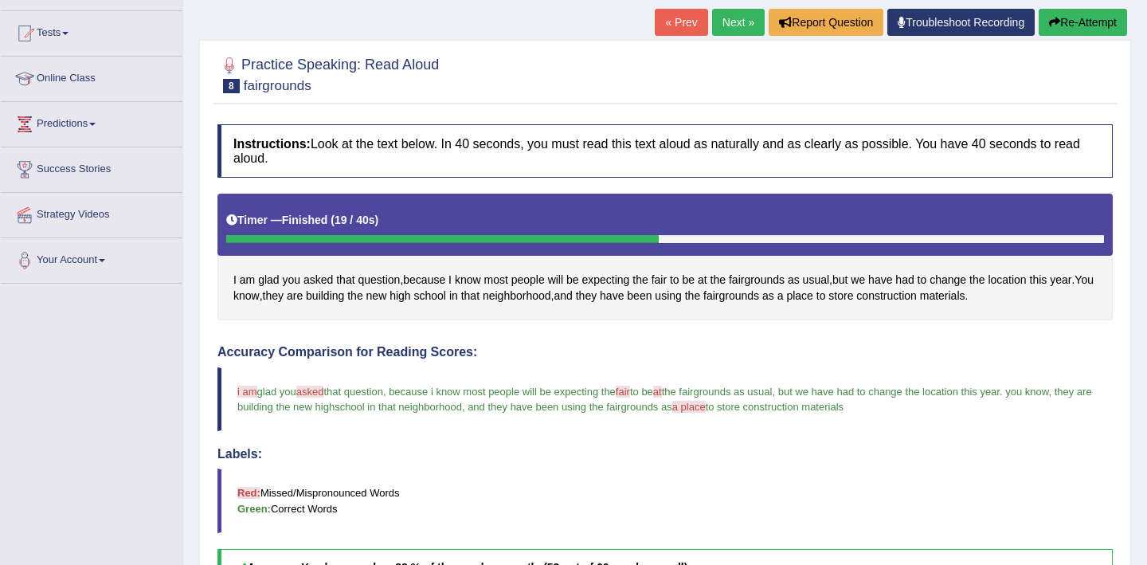
click at [730, 15] on link "Next »" at bounding box center [738, 22] width 53 height 27
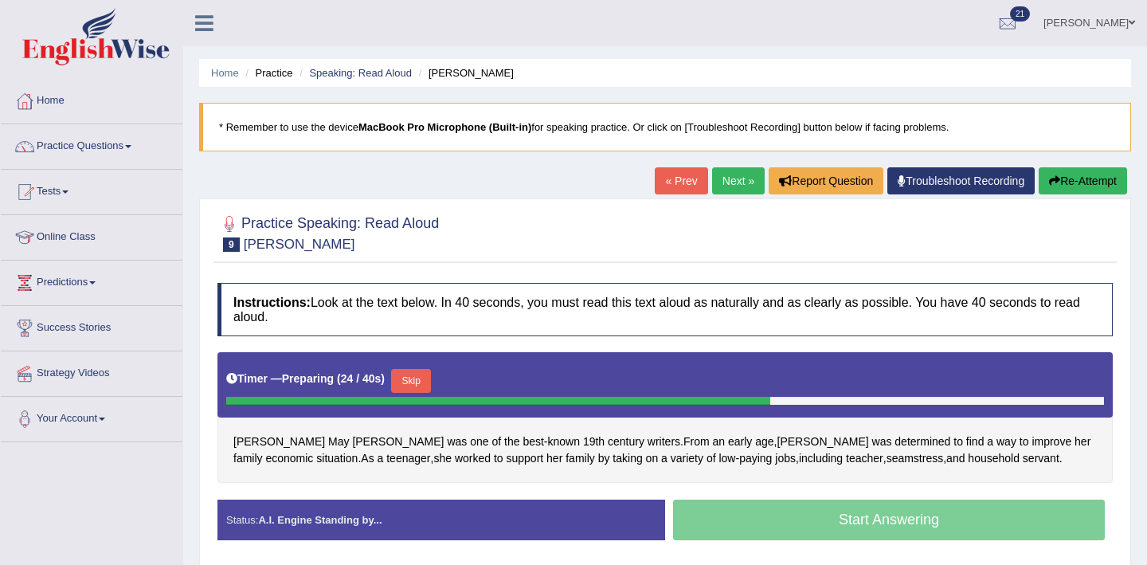
click at [421, 386] on button "Skip" at bounding box center [411, 381] width 40 height 24
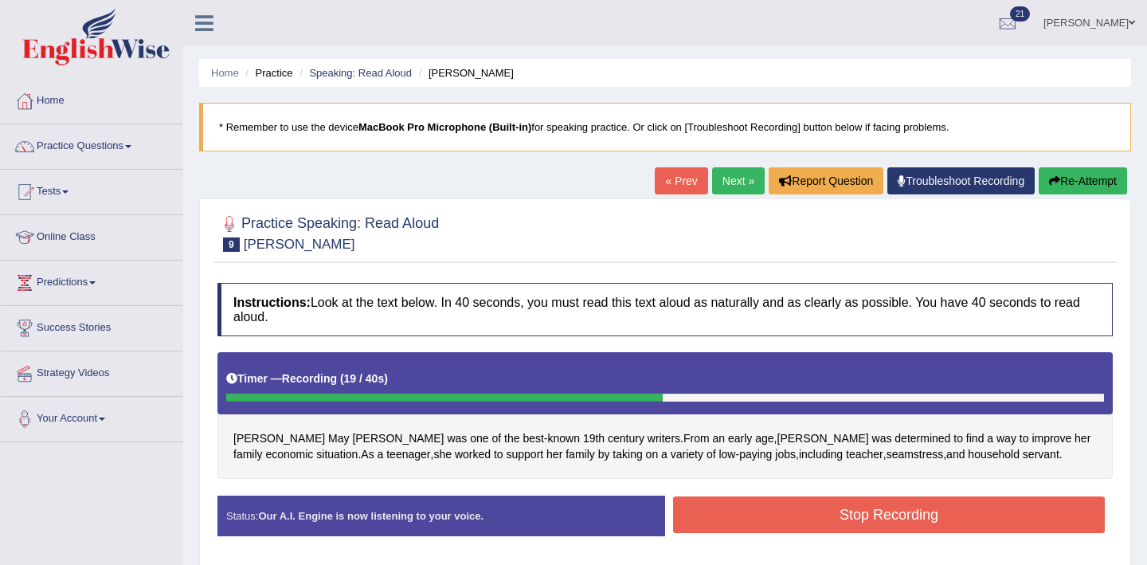
click at [852, 517] on button "Stop Recording" at bounding box center [889, 514] width 432 height 37
